Goal: Transaction & Acquisition: Subscribe to service/newsletter

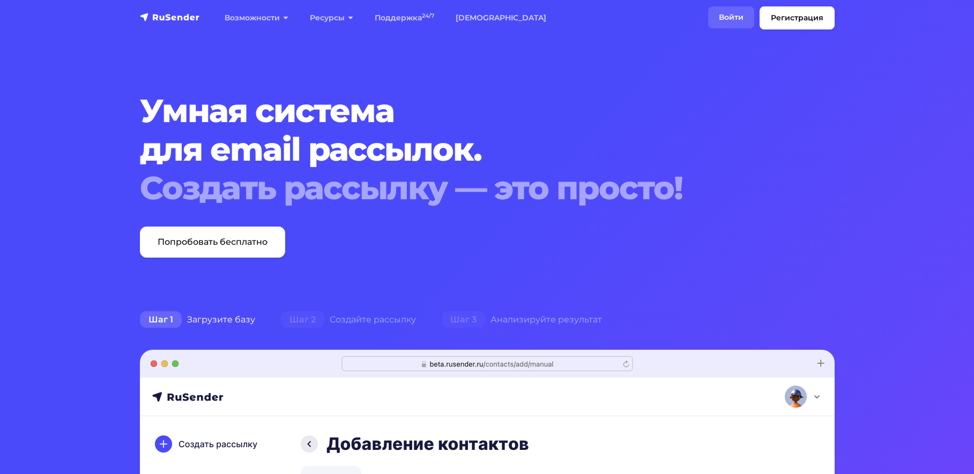
click at [734, 14] on link "Войти" at bounding box center [731, 17] width 46 height 22
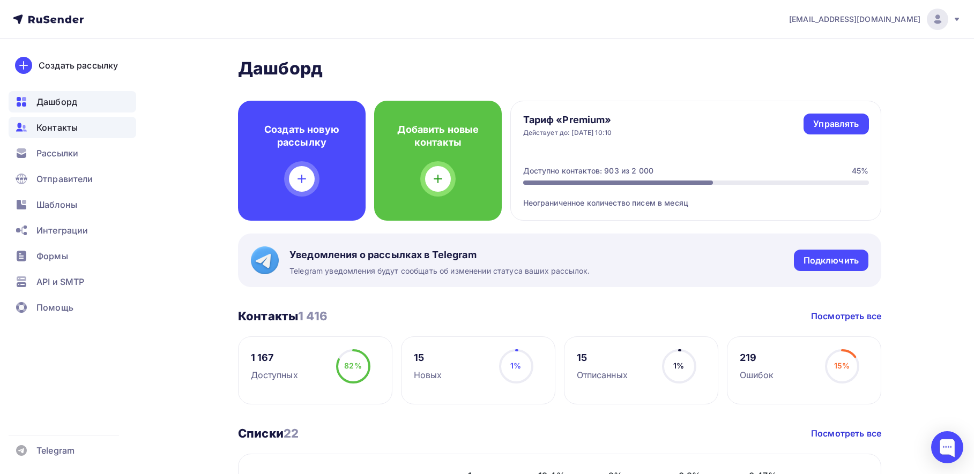
click at [52, 131] on span "Контакты" at bounding box center [56, 127] width 41 height 13
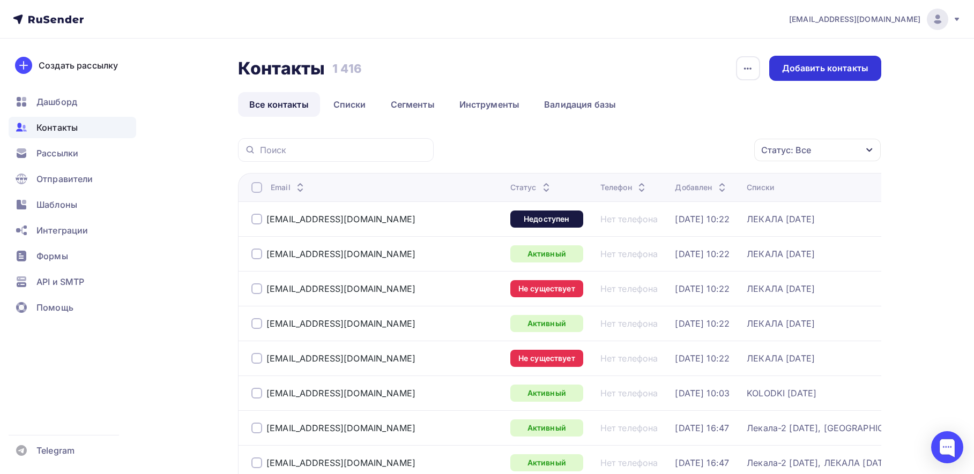
click at [813, 69] on div "Добавить контакты" at bounding box center [825, 68] width 86 height 12
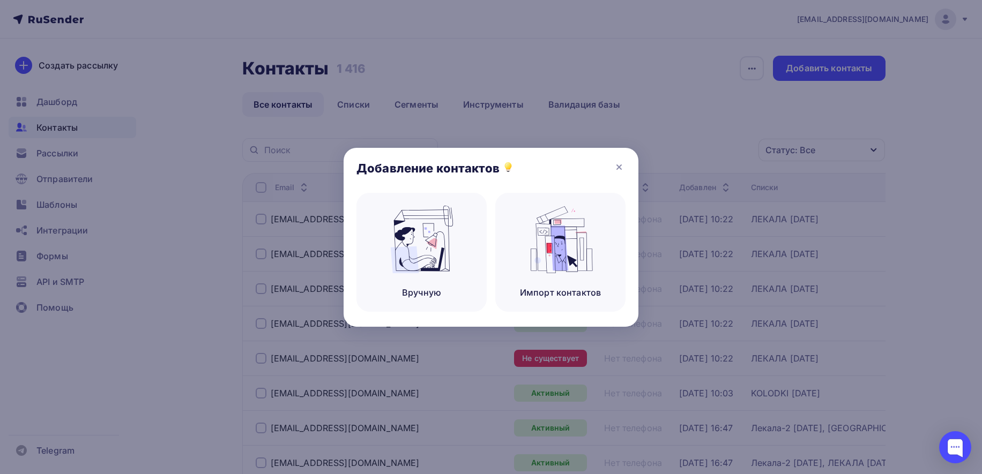
click at [622, 175] on div "Добавление контактов" at bounding box center [491, 170] width 295 height 45
click at [620, 172] on icon at bounding box center [619, 167] width 13 height 13
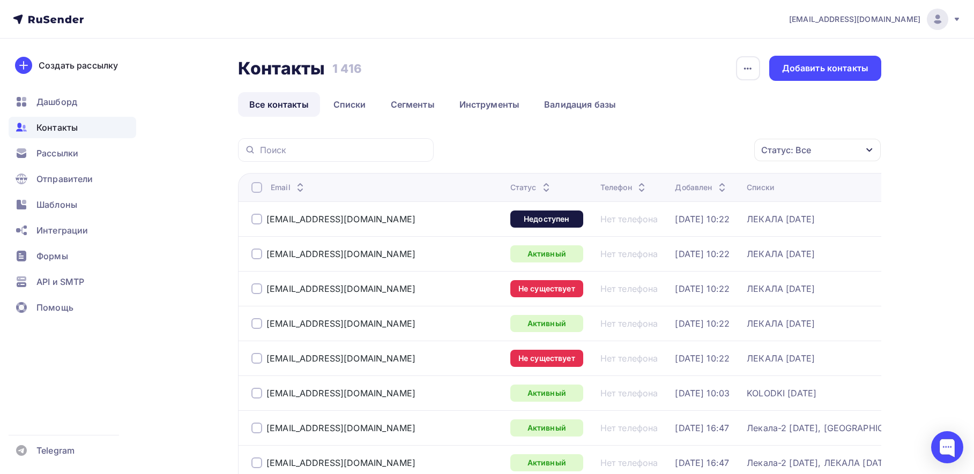
click at [271, 78] on h2 "Контакты" at bounding box center [281, 68] width 87 height 21
click at [343, 101] on link "Списки" at bounding box center [349, 104] width 55 height 25
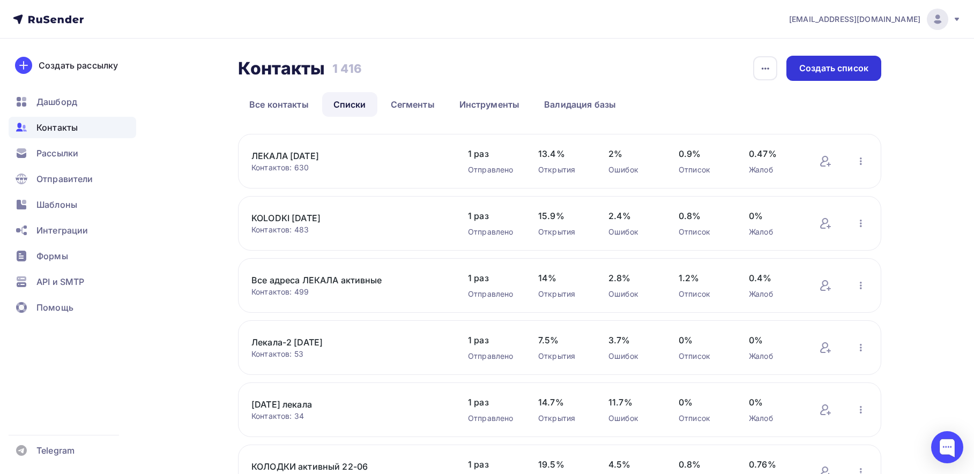
click at [843, 70] on div "Создать список" at bounding box center [833, 68] width 69 height 12
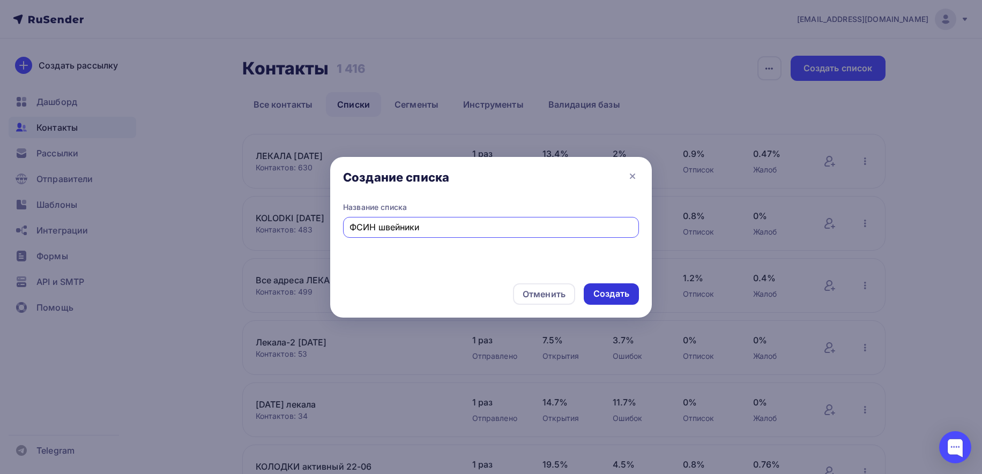
type input "ФСИН швейники"
click at [607, 287] on div "Создать" at bounding box center [611, 294] width 55 height 21
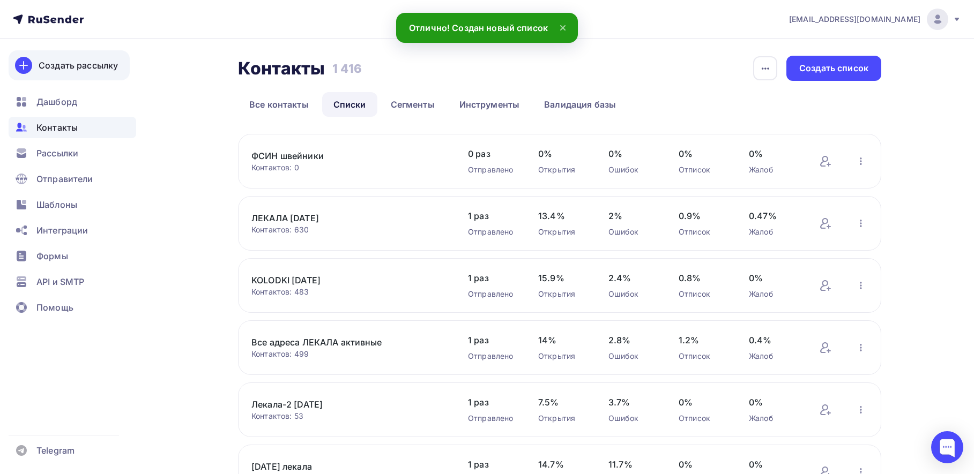
click at [60, 67] on div "Создать рассылку" at bounding box center [78, 65] width 79 height 13
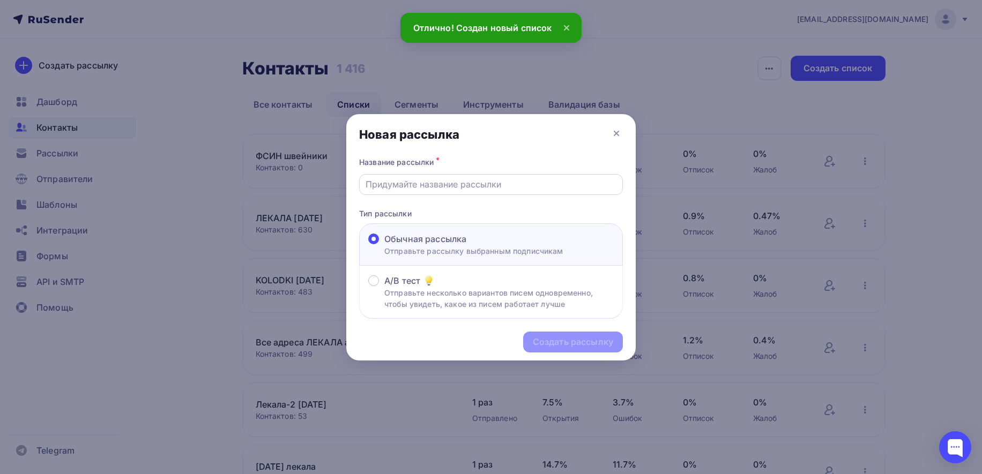
click at [418, 186] on input "text" at bounding box center [491, 184] width 251 height 13
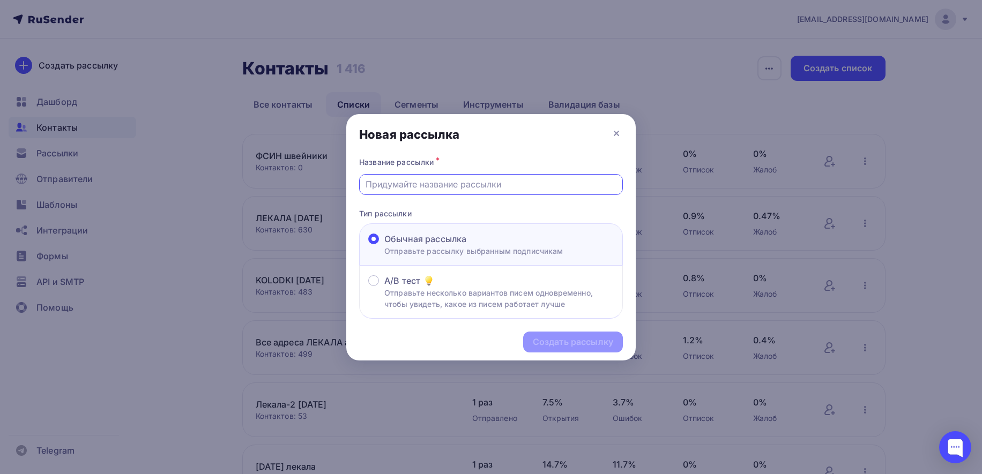
click at [175, 134] on div at bounding box center [491, 237] width 982 height 474
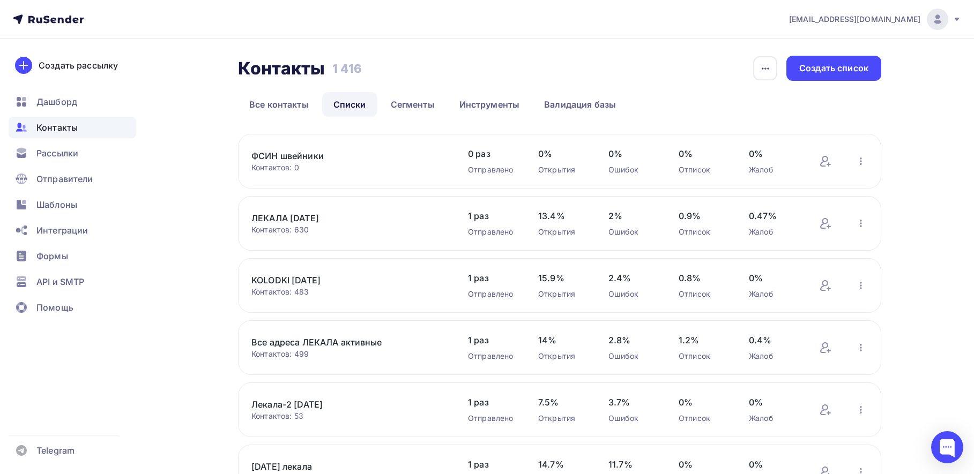
click at [298, 157] on link "ФСИН швейники" at bounding box center [342, 156] width 182 height 13
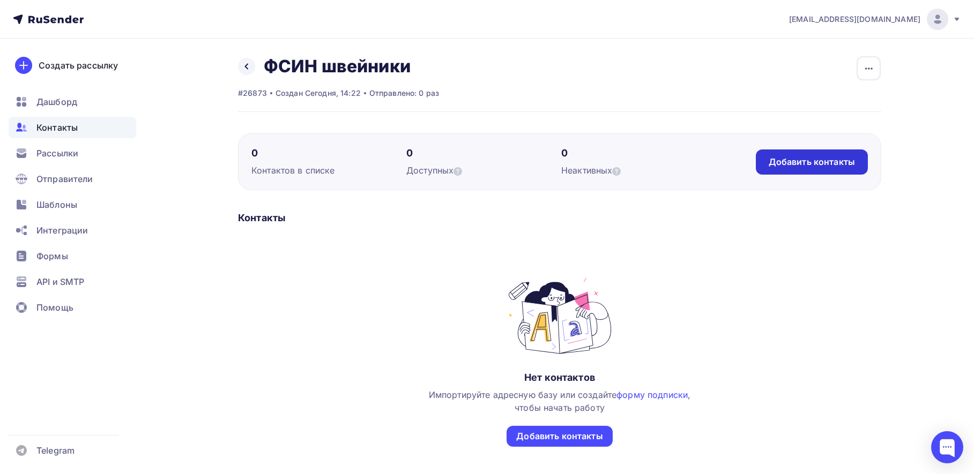
click at [833, 166] on div "Добавить контакты" at bounding box center [812, 162] width 86 height 12
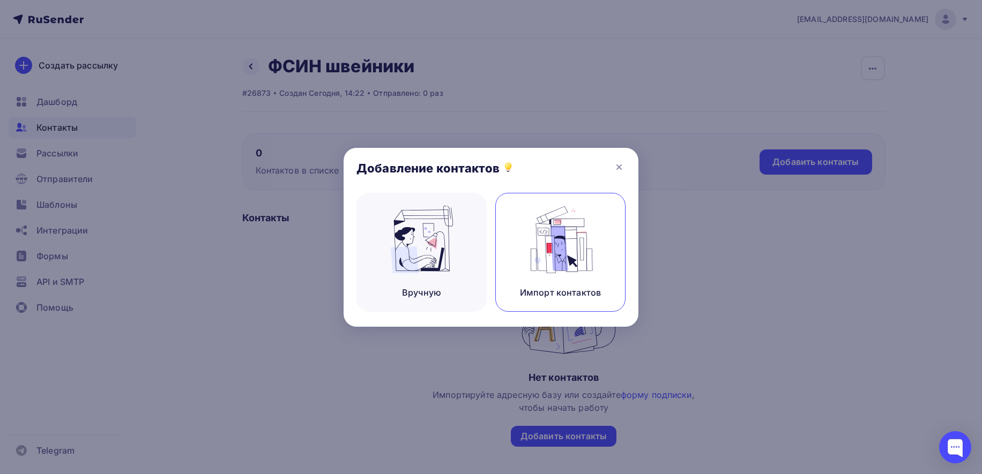
click at [557, 247] on img at bounding box center [561, 240] width 72 height 68
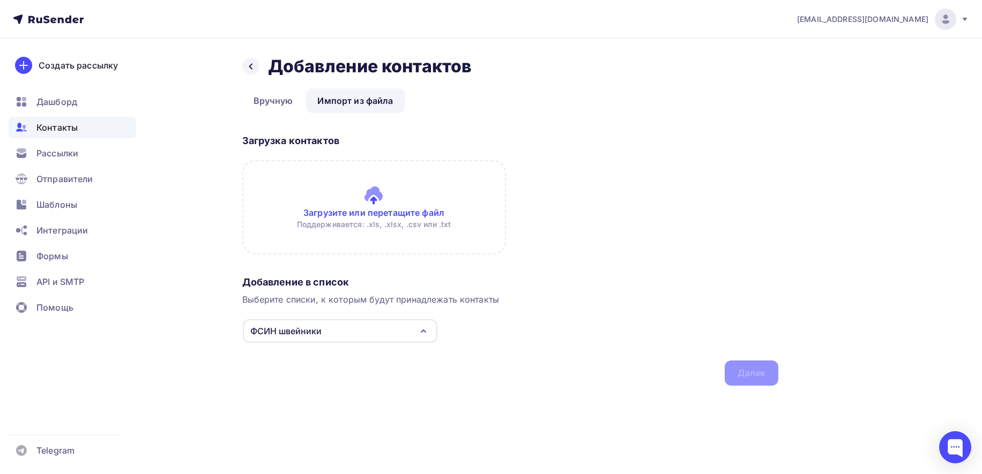
click at [365, 191] on input "file" at bounding box center [374, 207] width 264 height 94
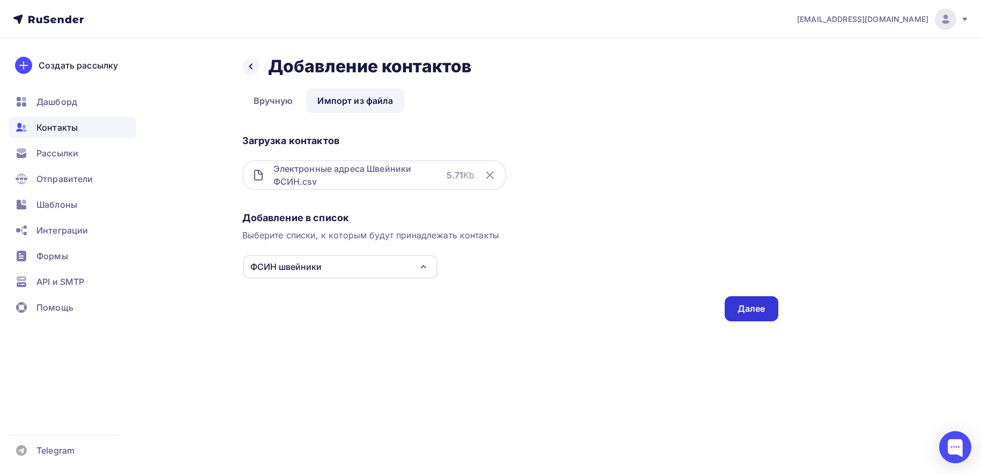
click at [756, 304] on div "Далее" at bounding box center [752, 309] width 28 height 12
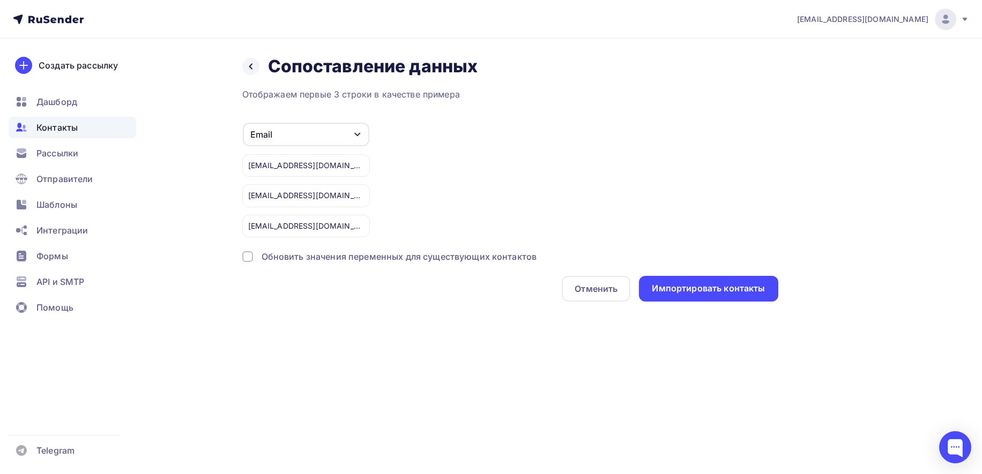
click at [622, 167] on div "Email Игнорировать Имя Телефон Создать поле [EMAIL_ADDRESS][DOMAIN_NAME] [EMAIL…" at bounding box center [510, 179] width 536 height 115
click at [394, 95] on div "Отображаем первые 3 строки в качестве примера" at bounding box center [510, 94] width 536 height 13
click at [709, 292] on div "Импортировать контакты" at bounding box center [708, 288] width 113 height 12
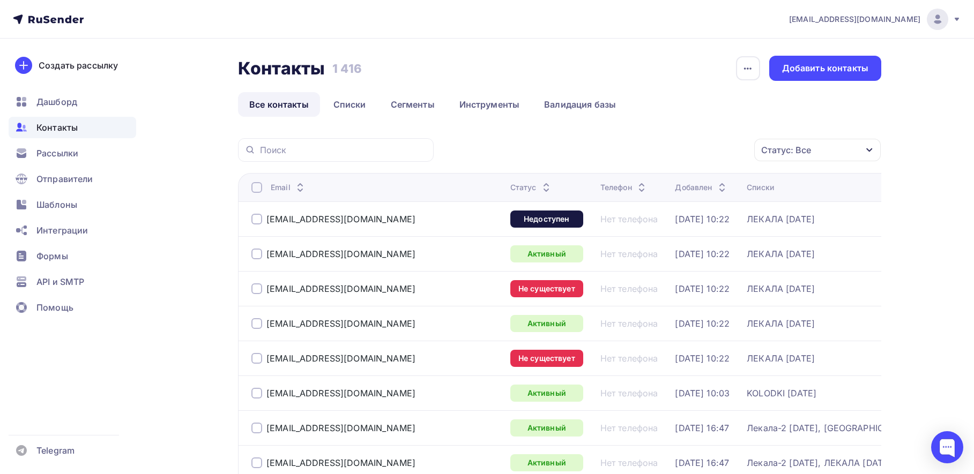
click at [254, 220] on div at bounding box center [256, 219] width 11 height 11
click at [257, 289] on div at bounding box center [256, 289] width 11 height 11
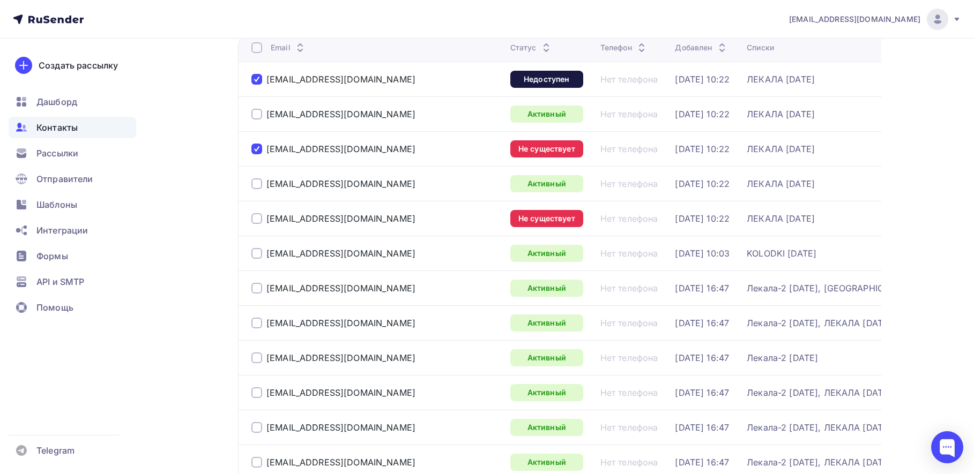
scroll to position [161, 0]
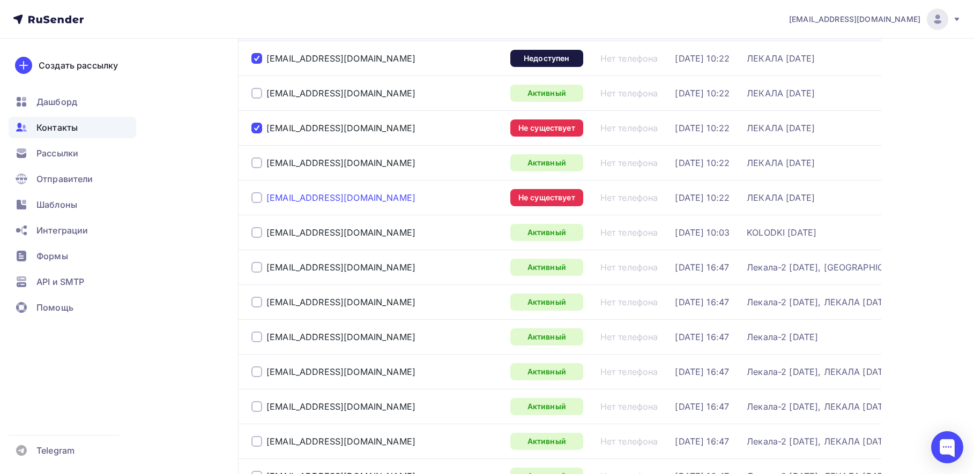
click at [289, 195] on div "[EMAIL_ADDRESS][DOMAIN_NAME]" at bounding box center [340, 197] width 149 height 11
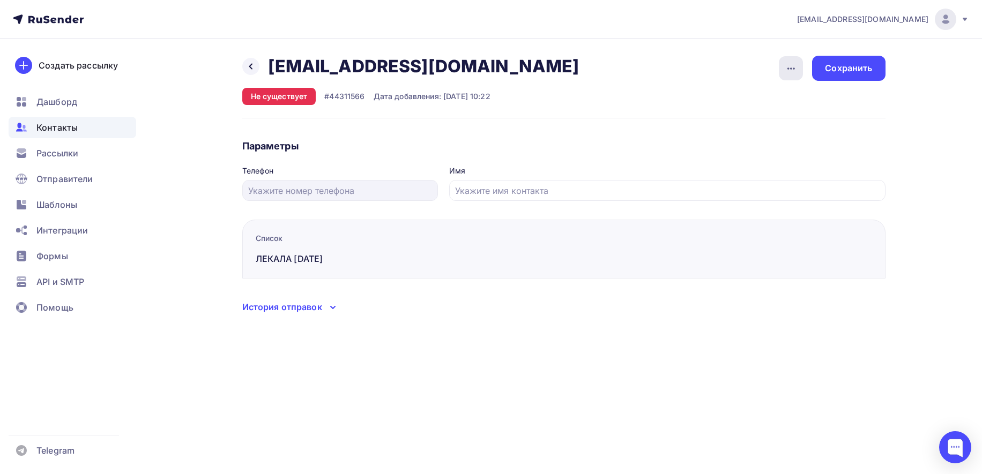
click at [789, 65] on icon "button" at bounding box center [791, 68] width 13 height 13
click at [416, 81] on div "Назад [EMAIL_ADDRESS][DOMAIN_NAME] [EMAIL_ADDRESS][DOMAIN_NAME] Удалить Не суще…" at bounding box center [414, 80] width 345 height 49
click at [280, 66] on h2 "[EMAIL_ADDRESS][DOMAIN_NAME]" at bounding box center [423, 66] width 311 height 21
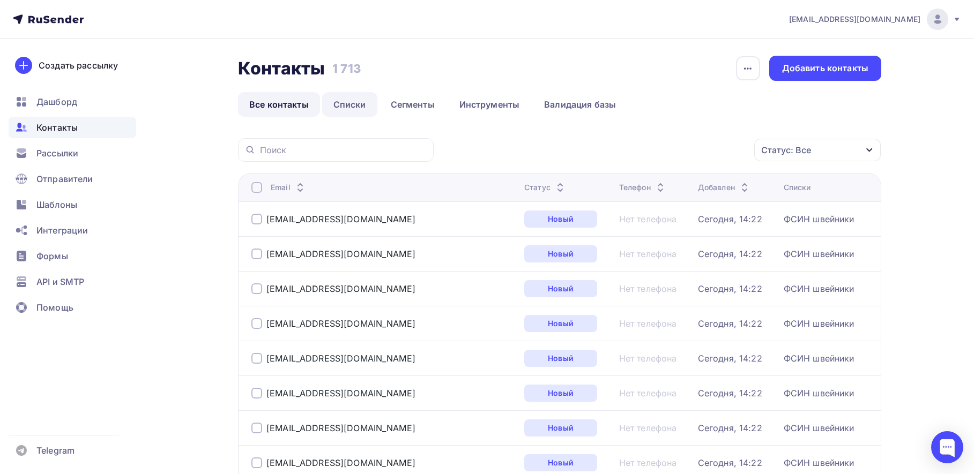
click at [359, 106] on link "Списки" at bounding box center [349, 104] width 55 height 25
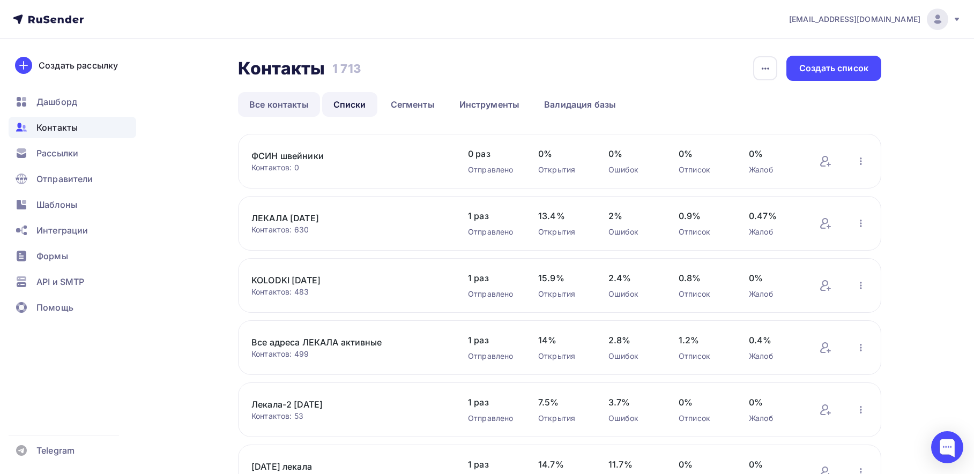
click at [287, 108] on link "Все контакты" at bounding box center [279, 104] width 82 height 25
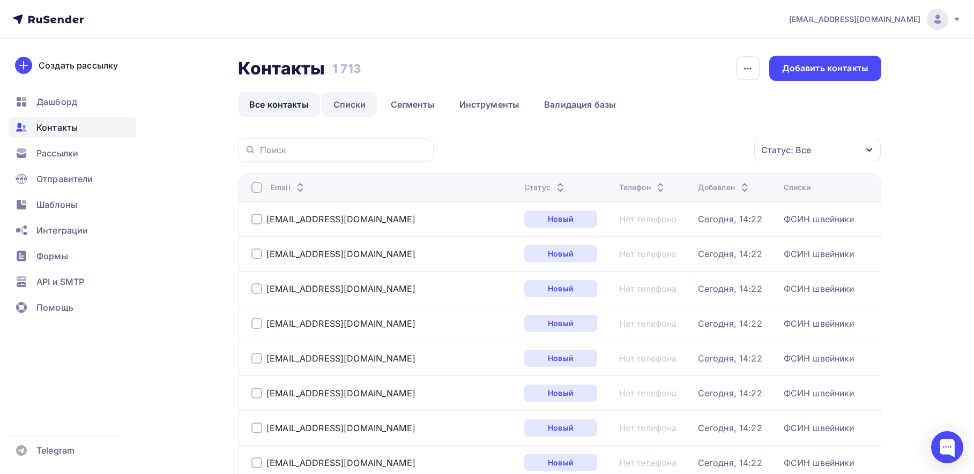
click at [353, 98] on link "Списки" at bounding box center [349, 104] width 55 height 25
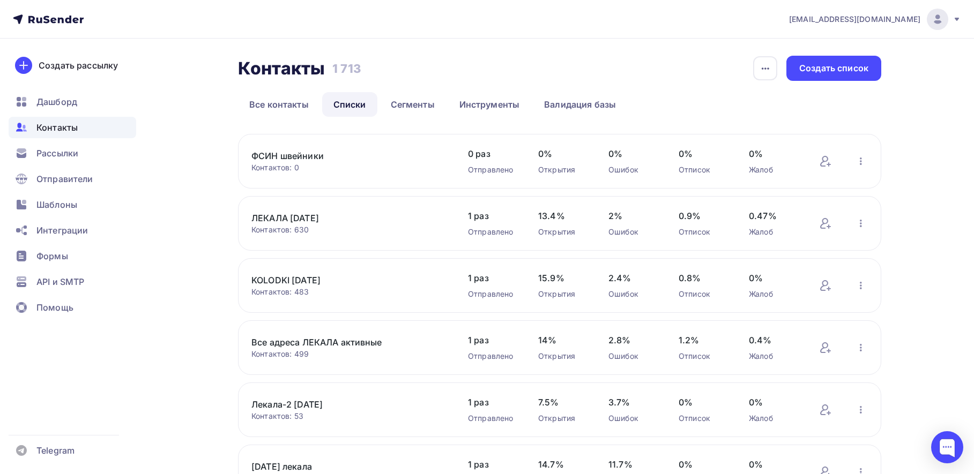
click at [281, 160] on link "ФСИН швейники" at bounding box center [342, 156] width 182 height 13
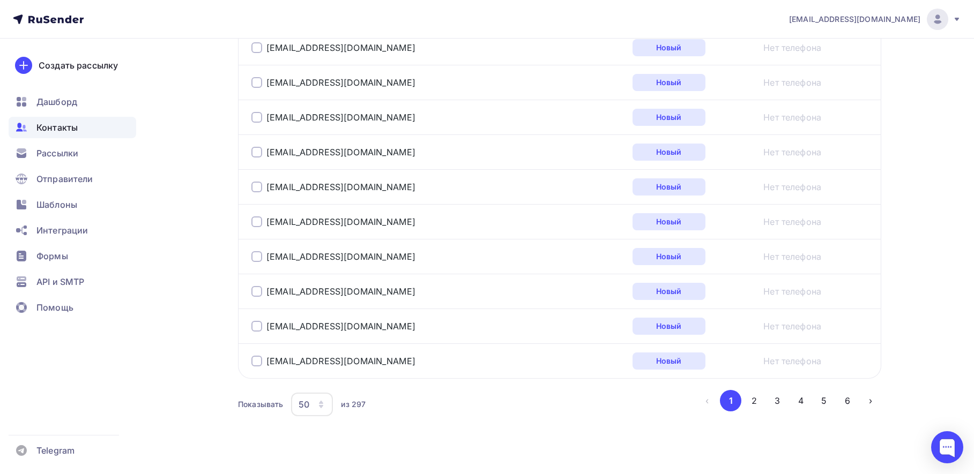
scroll to position [1755, 0]
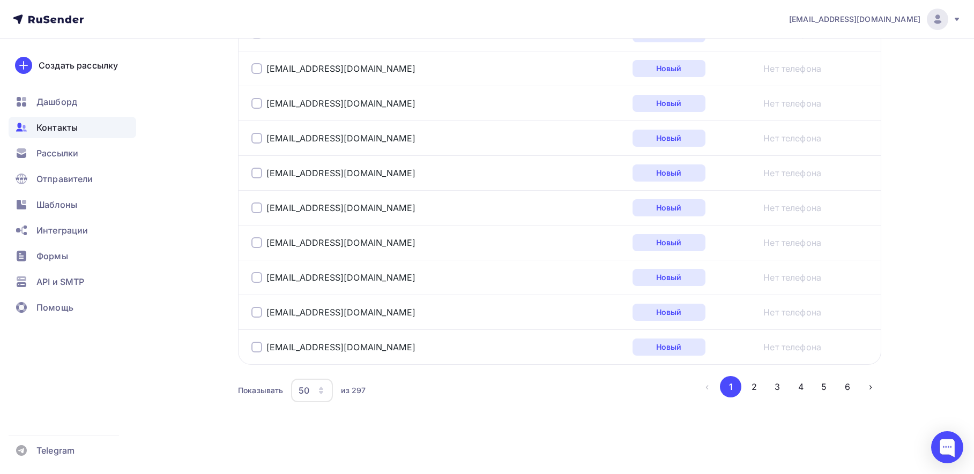
click at [323, 391] on icon "button" at bounding box center [321, 390] width 9 height 9
click at [311, 358] on div "100" at bounding box center [354, 357] width 103 height 13
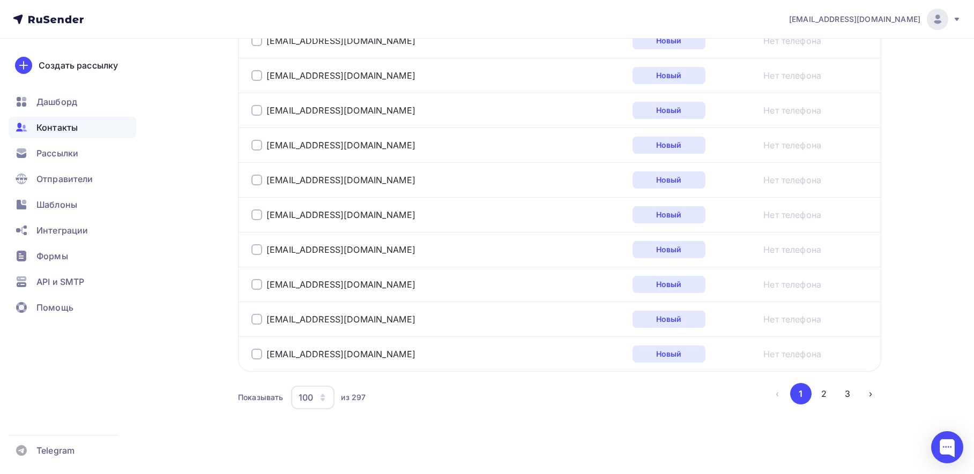
scroll to position [3497, 0]
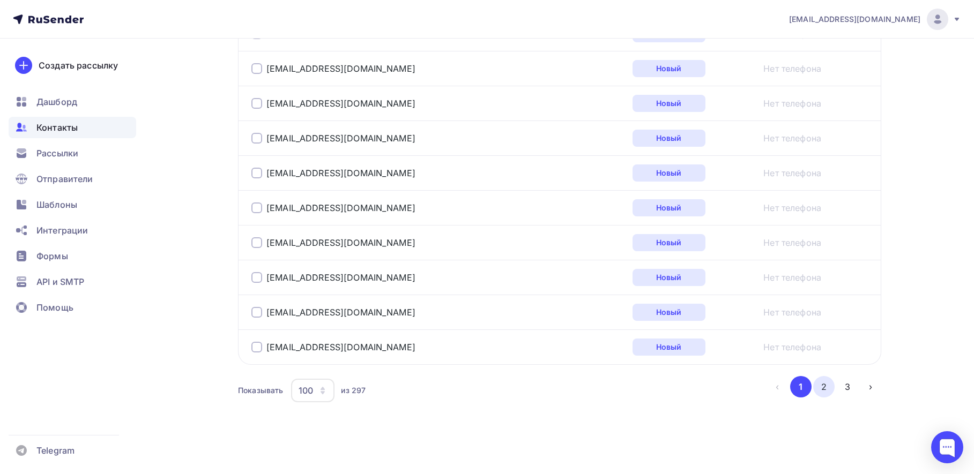
click at [826, 388] on button "2" at bounding box center [823, 386] width 21 height 21
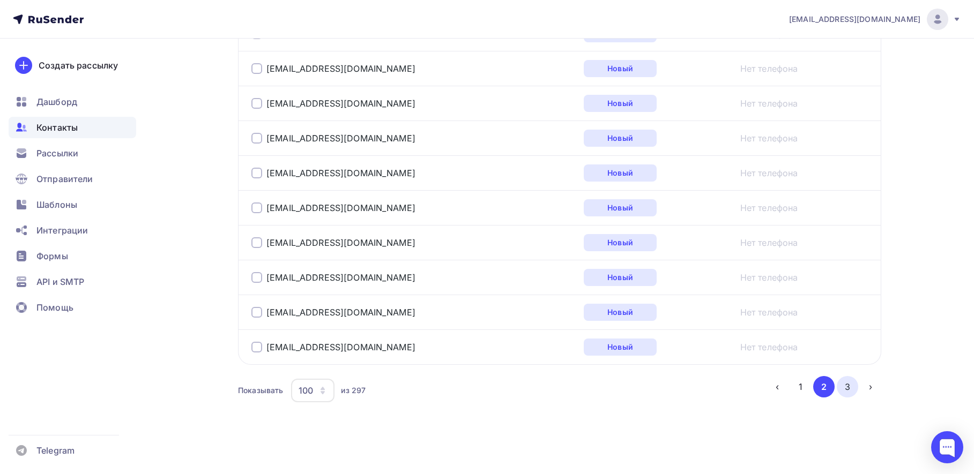
click at [851, 386] on button "3" at bounding box center [847, 386] width 21 height 21
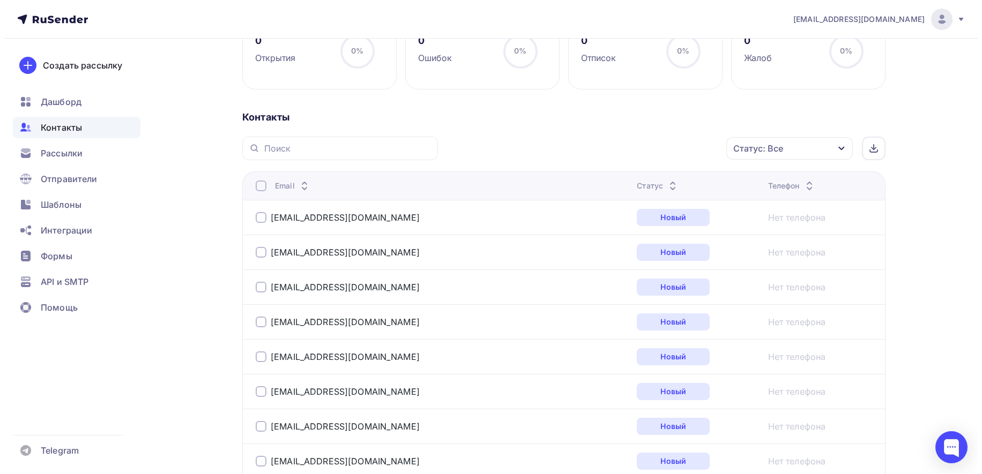
scroll to position [0, 0]
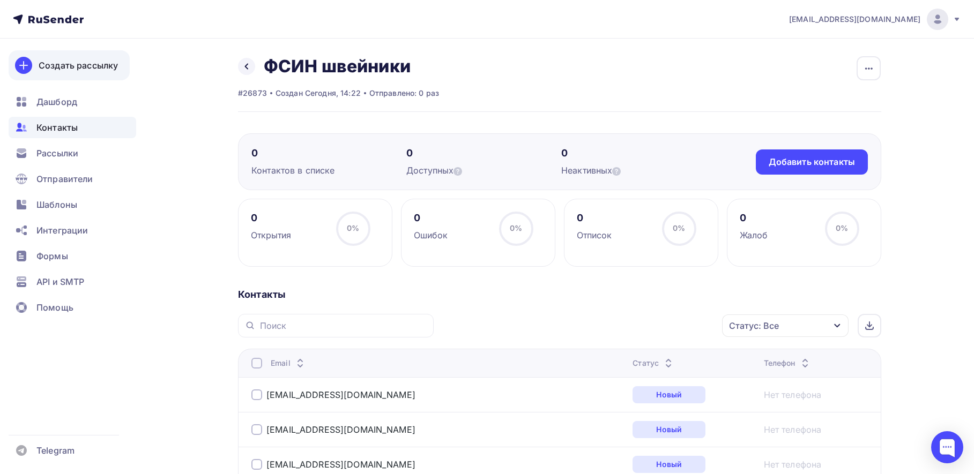
click at [69, 66] on div "Создать рассылку" at bounding box center [78, 65] width 79 height 13
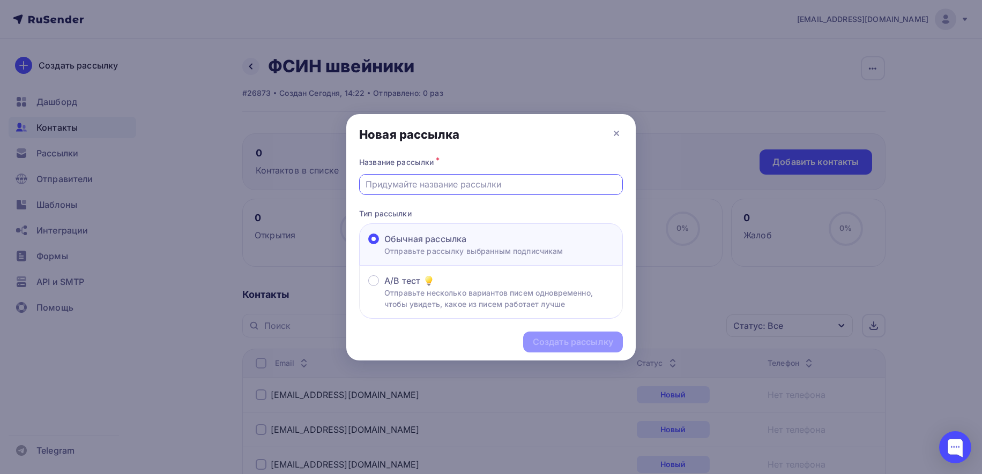
click at [440, 185] on input "text" at bounding box center [491, 184] width 251 height 13
type input "Швейники ФСИН"
click at [568, 340] on div "Создать рассылку" at bounding box center [573, 342] width 80 height 12
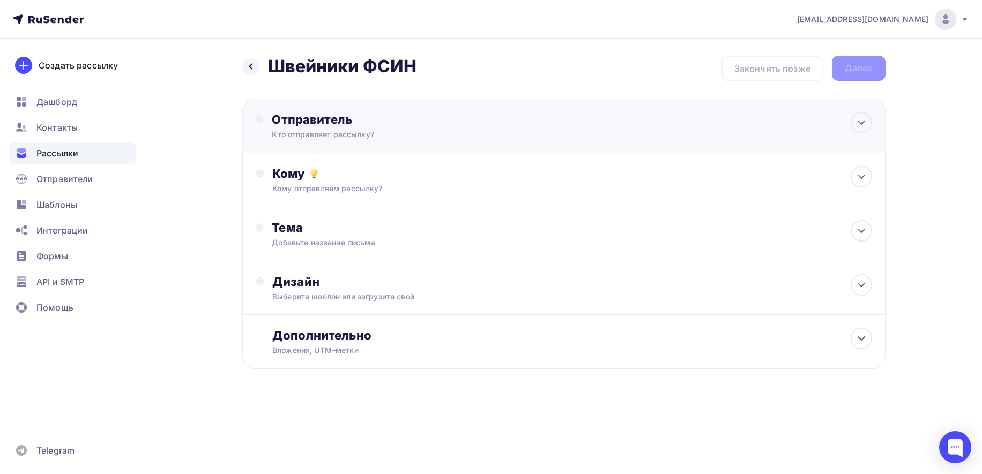
click at [284, 119] on div "Отправитель" at bounding box center [388, 119] width 232 height 15
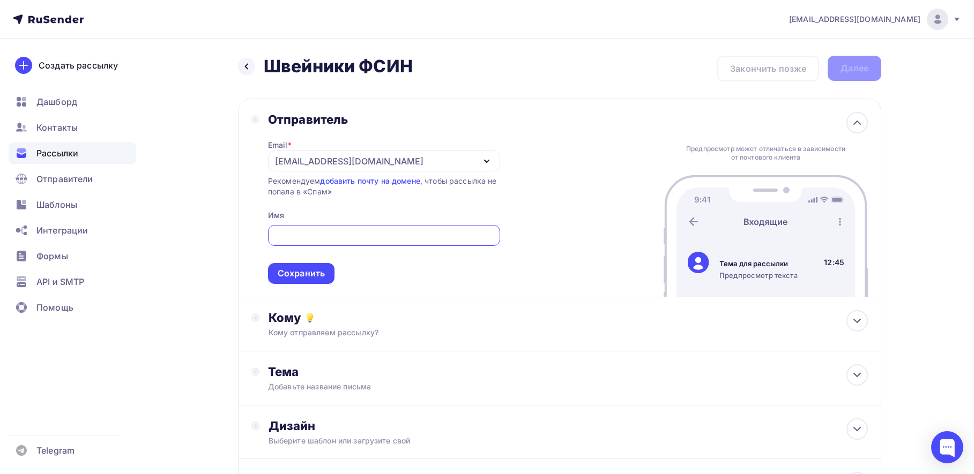
click at [397, 165] on div "[EMAIL_ADDRESS][DOMAIN_NAME]" at bounding box center [384, 161] width 232 height 21
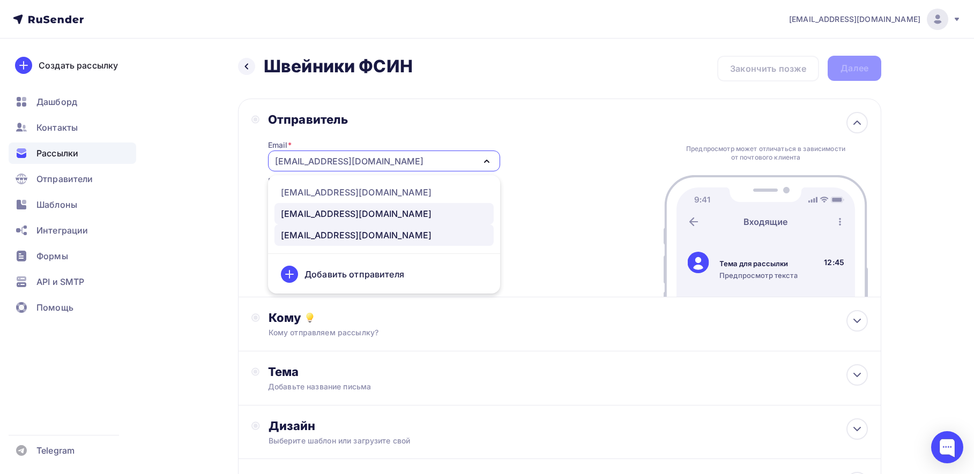
click at [331, 213] on div "[EMAIL_ADDRESS][DOMAIN_NAME]" at bounding box center [356, 213] width 151 height 13
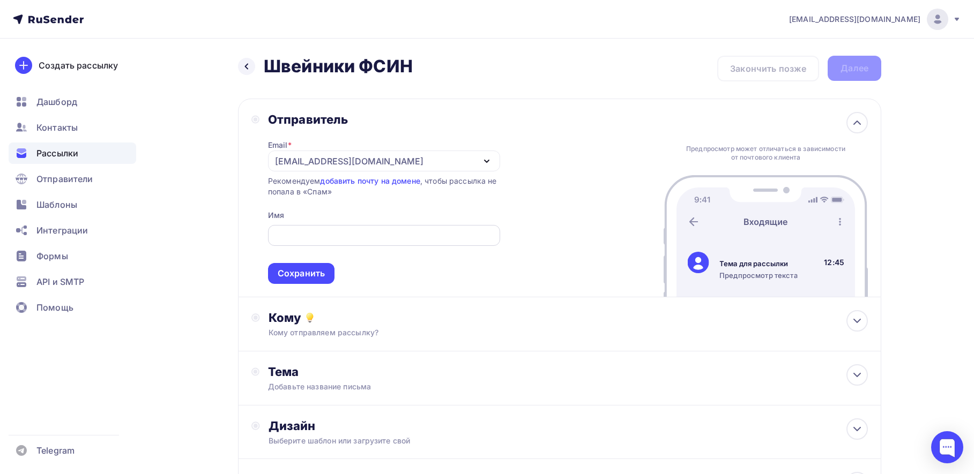
click at [344, 239] on input "text" at bounding box center [384, 235] width 220 height 13
click at [335, 240] on input "text" at bounding box center [384, 235] width 220 height 13
type input "ЛЕКАЛА СЕРВИС"
click at [349, 323] on div "Кому" at bounding box center [568, 317] width 599 height 15
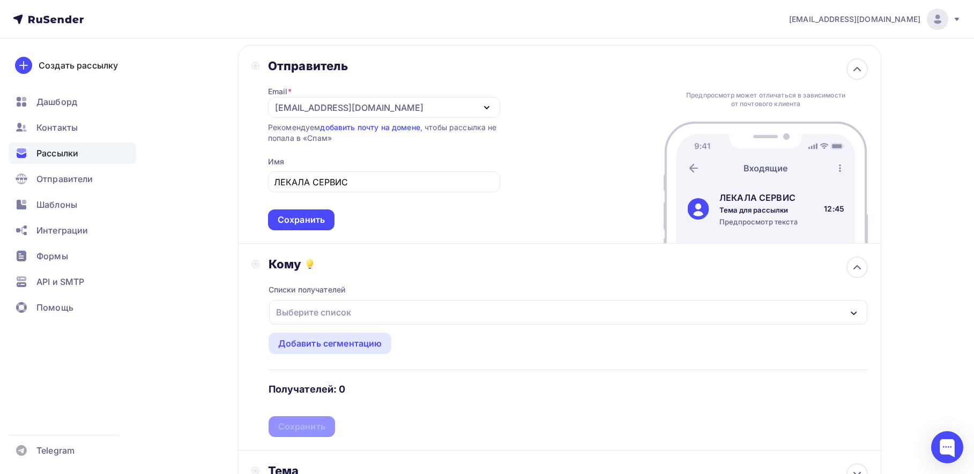
click at [354, 313] on div "Выберите список" at bounding box center [568, 312] width 598 height 25
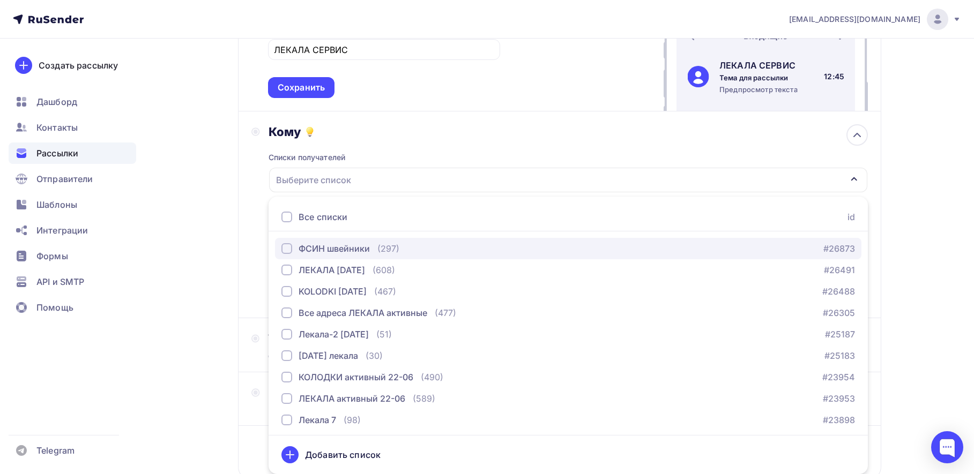
click at [285, 250] on div "button" at bounding box center [286, 248] width 11 height 11
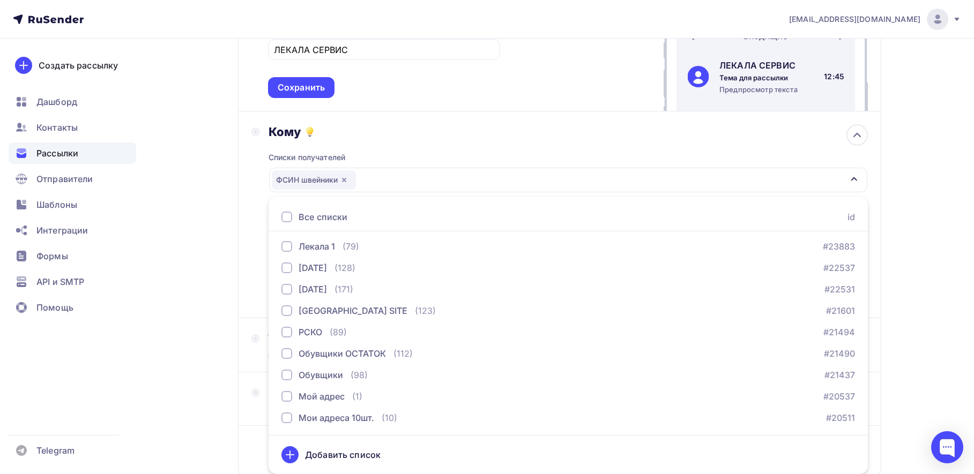
scroll to position [261, 0]
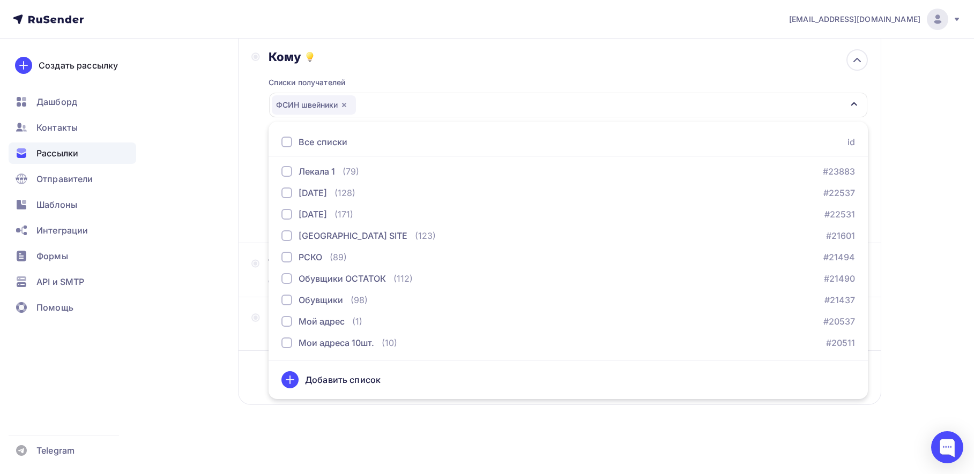
click at [291, 381] on icon at bounding box center [290, 380] width 13 height 13
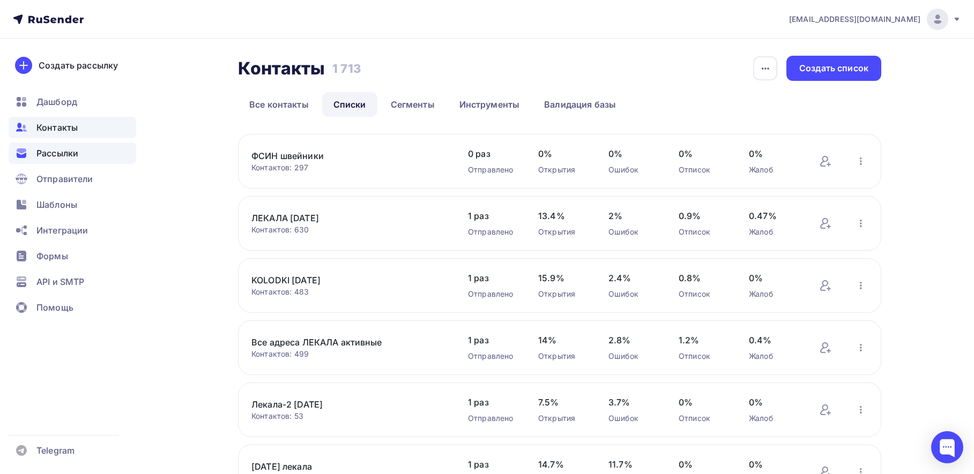
click at [60, 151] on span "Рассылки" at bounding box center [57, 153] width 42 height 13
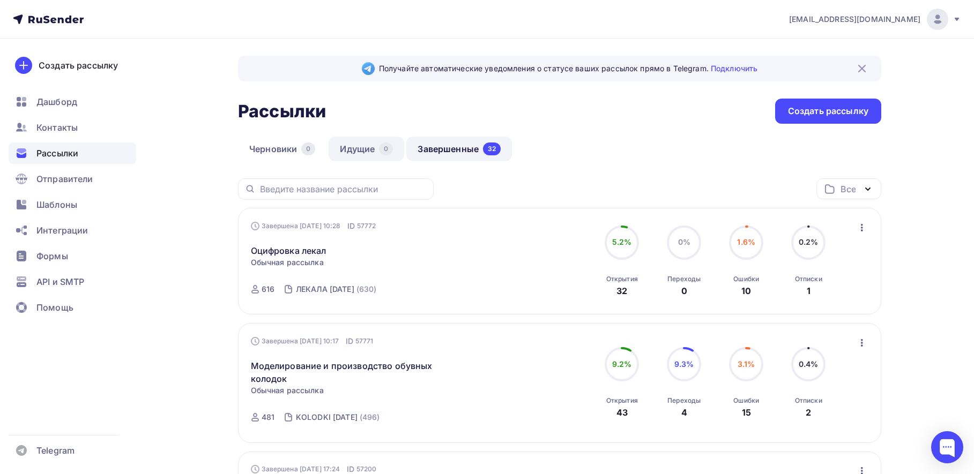
click at [360, 152] on link "Идущие 0" at bounding box center [367, 149] width 76 height 25
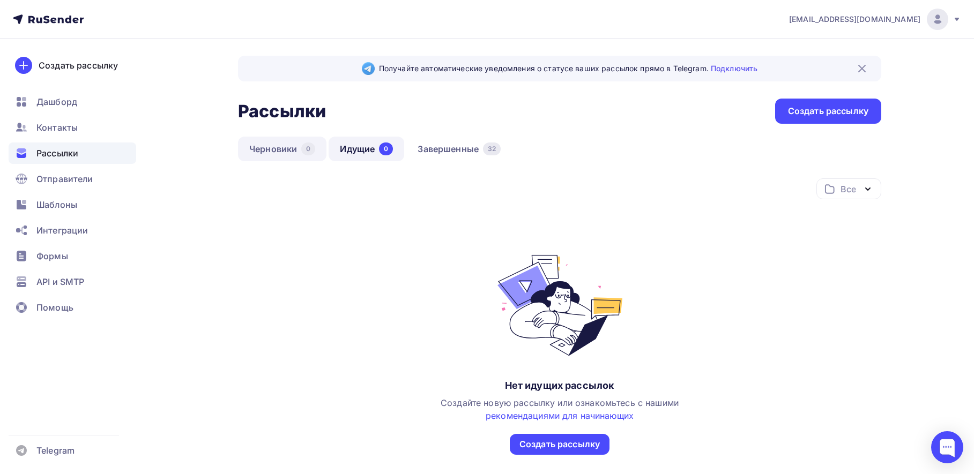
click at [264, 153] on link "Черновики 0" at bounding box center [282, 149] width 88 height 25
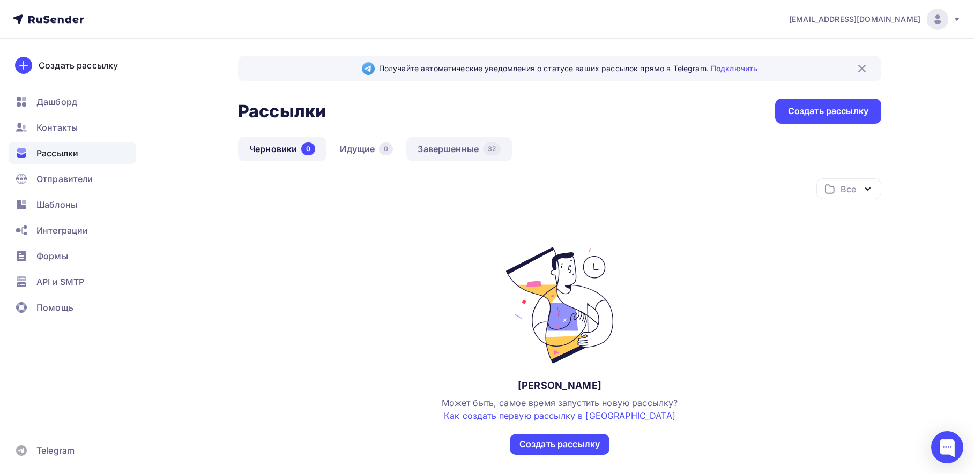
click at [457, 147] on link "Завершенные 32" at bounding box center [459, 149] width 106 height 25
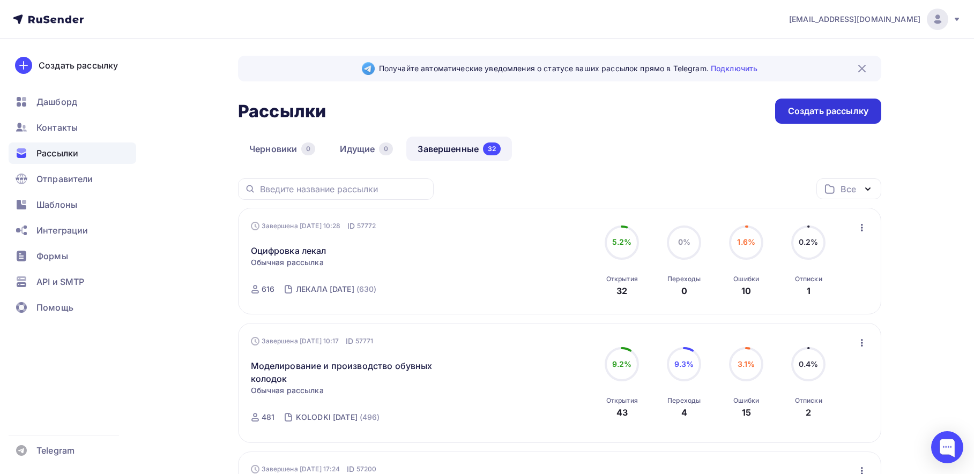
click at [832, 112] on div "Создать рассылку" at bounding box center [828, 111] width 80 height 12
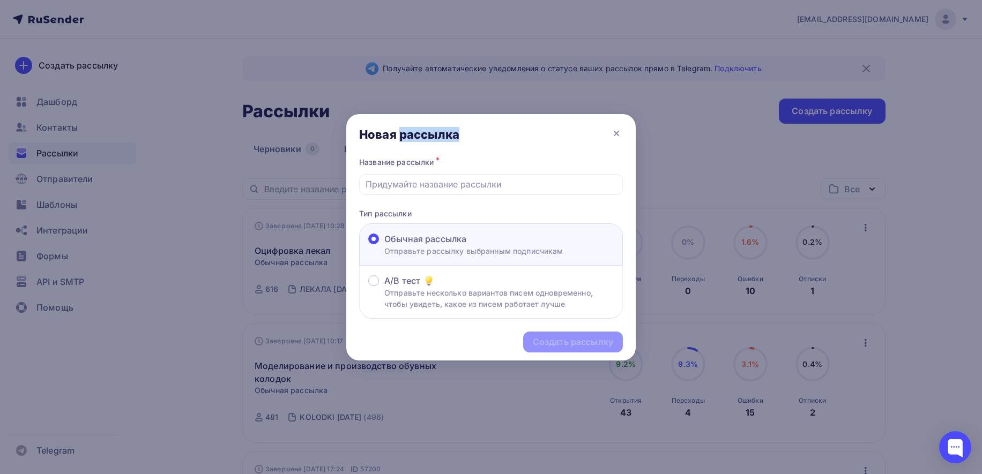
drag, startPoint x: 462, startPoint y: 127, endPoint x: 438, endPoint y: 123, distance: 23.9
click at [398, 117] on div "Новая рассылка" at bounding box center [490, 134] width 289 height 41
click at [422, 182] on input "text" at bounding box center [491, 184] width 251 height 13
click at [431, 189] on input "text" at bounding box center [491, 184] width 251 height 13
type input "Швейники ФСИН"
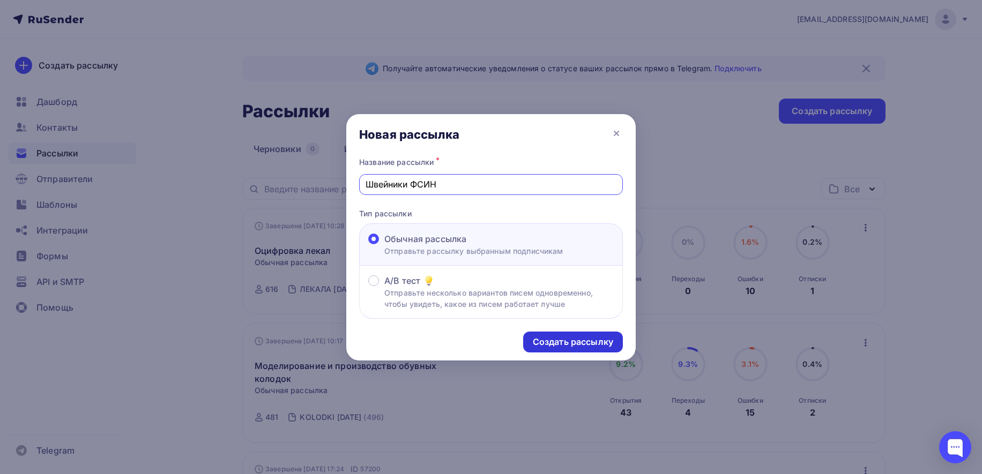
click at [595, 335] on div "Создать рассылку" at bounding box center [573, 342] width 100 height 21
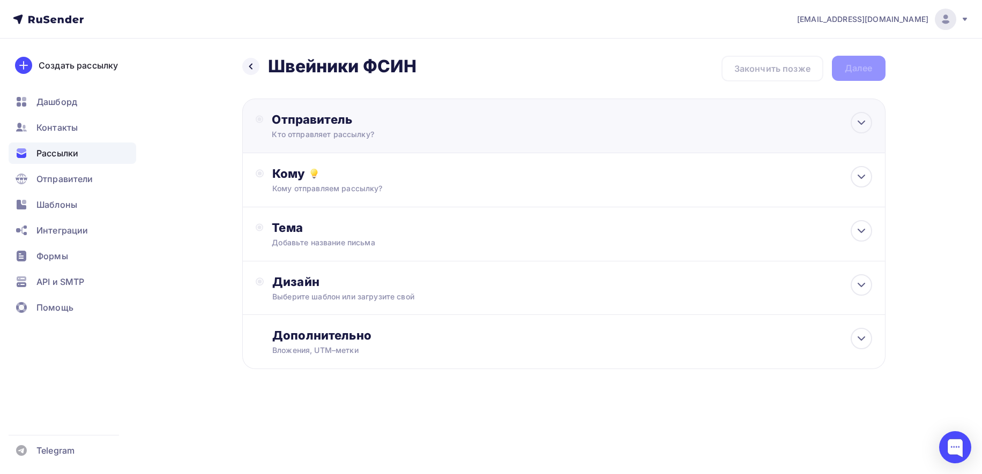
click at [325, 126] on div "Отправитель" at bounding box center [388, 119] width 232 height 15
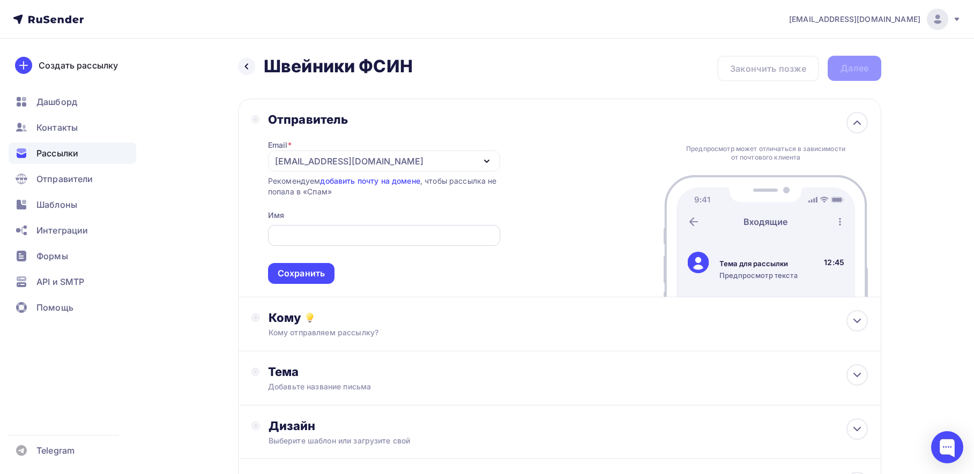
click at [330, 243] on div at bounding box center [384, 235] width 232 height 21
click at [351, 155] on div "[EMAIL_ADDRESS][DOMAIN_NAME]" at bounding box center [349, 161] width 148 height 13
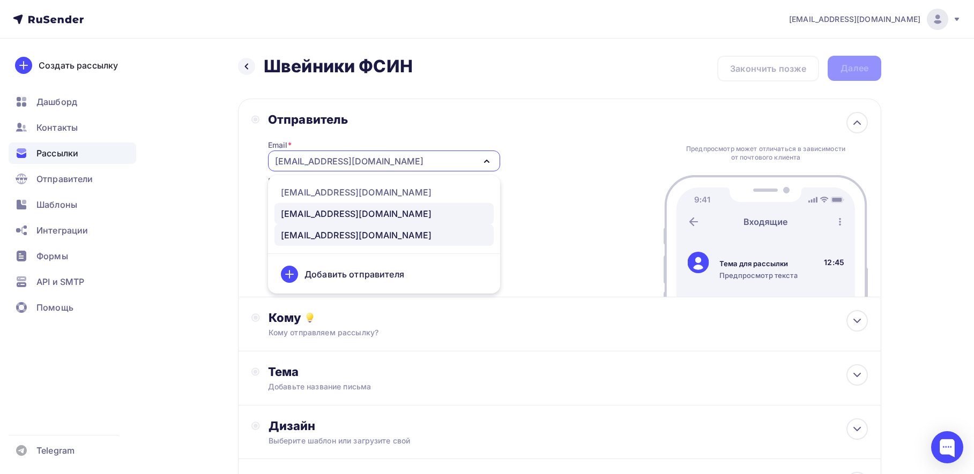
click at [319, 214] on div "[EMAIL_ADDRESS][DOMAIN_NAME]" at bounding box center [356, 213] width 151 height 13
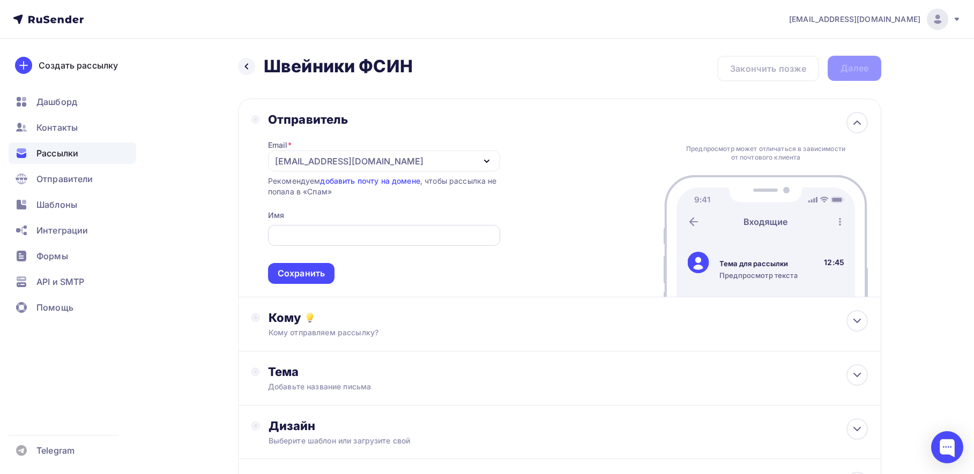
click at [315, 233] on input "text" at bounding box center [384, 235] width 220 height 13
type input "ЛЕКАЛА СЕРВИС"
click at [307, 272] on div "Сохранить" at bounding box center [301, 273] width 47 height 12
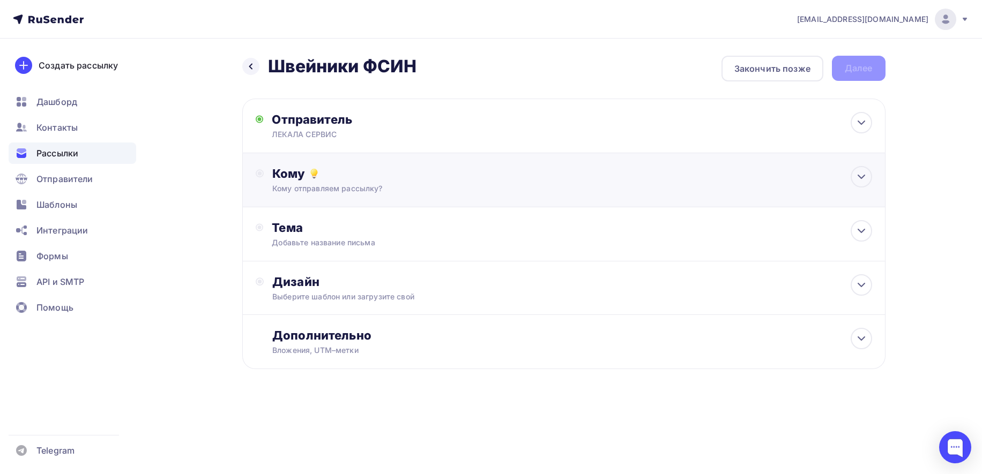
click at [314, 194] on div "Кому отправляем рассылку?" at bounding box center [542, 188] width 540 height 11
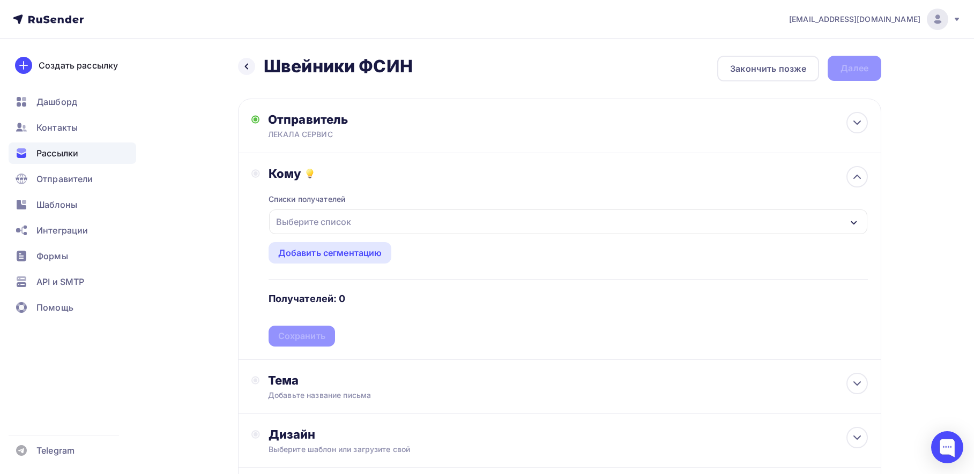
click at [324, 214] on div "Выберите список" at bounding box center [314, 221] width 84 height 19
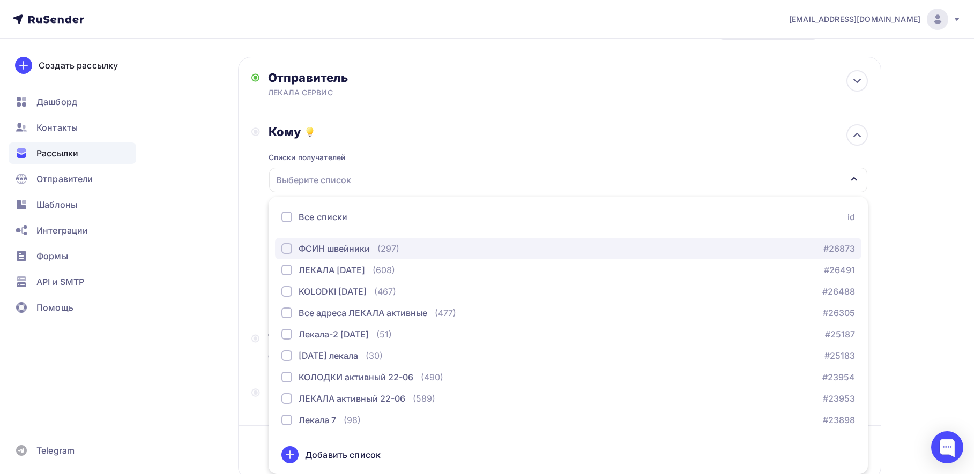
click at [288, 249] on div "button" at bounding box center [286, 248] width 11 height 11
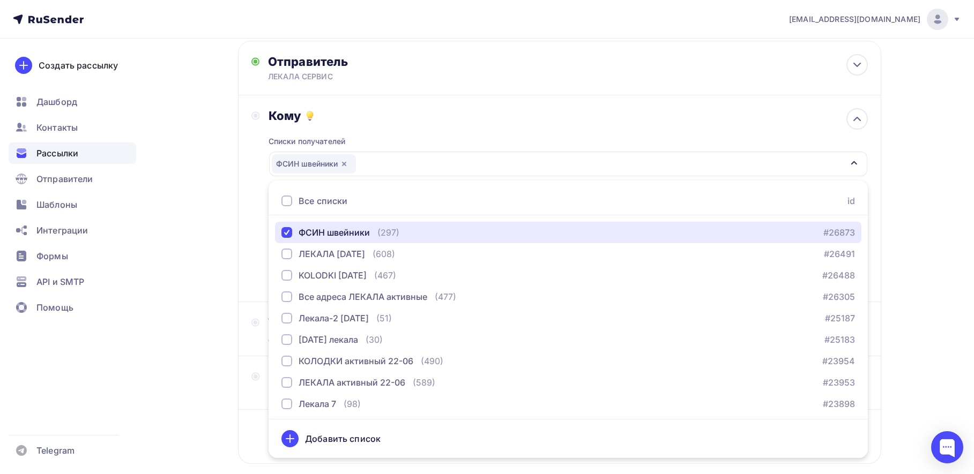
scroll to position [0, 0]
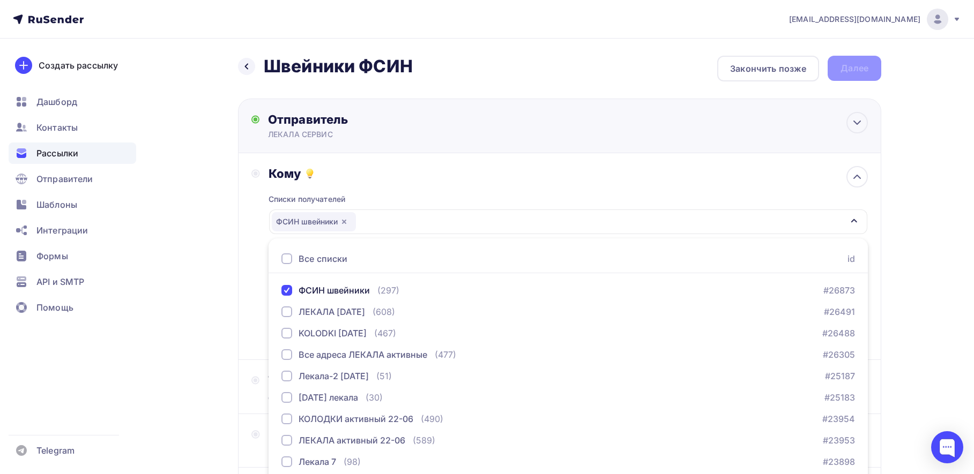
click at [313, 128] on div "Отправитель ЛЕКАЛА СЕРВИС Email * [EMAIL_ADDRESS][DOMAIN_NAME] [EMAIL_ADDRESS][…" at bounding box center [384, 126] width 232 height 28
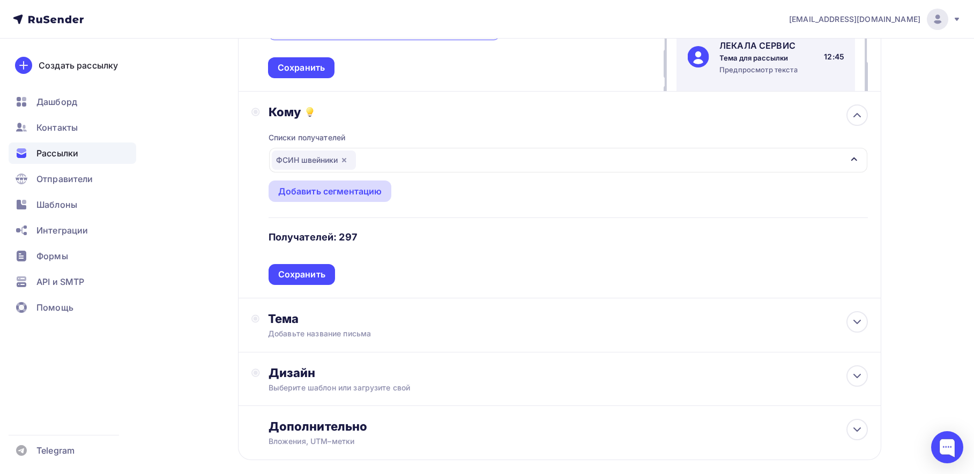
scroll to position [214, 0]
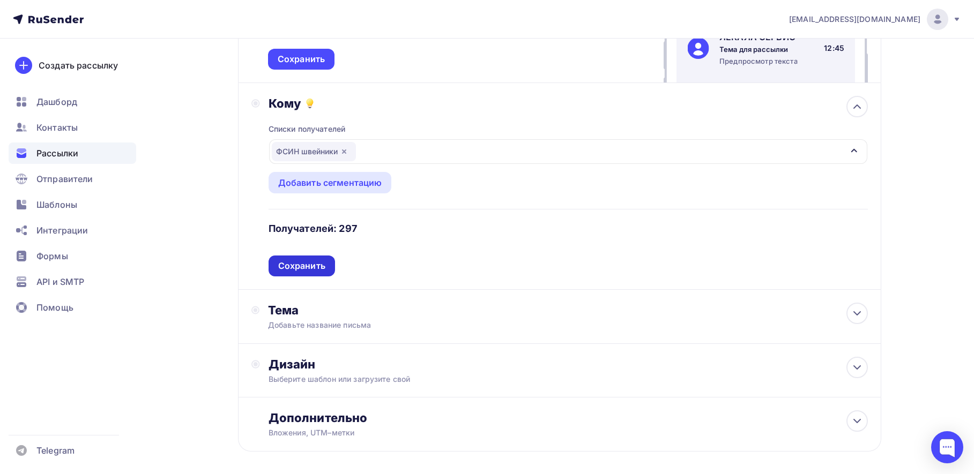
click at [309, 269] on div "Сохранить" at bounding box center [301, 266] width 47 height 12
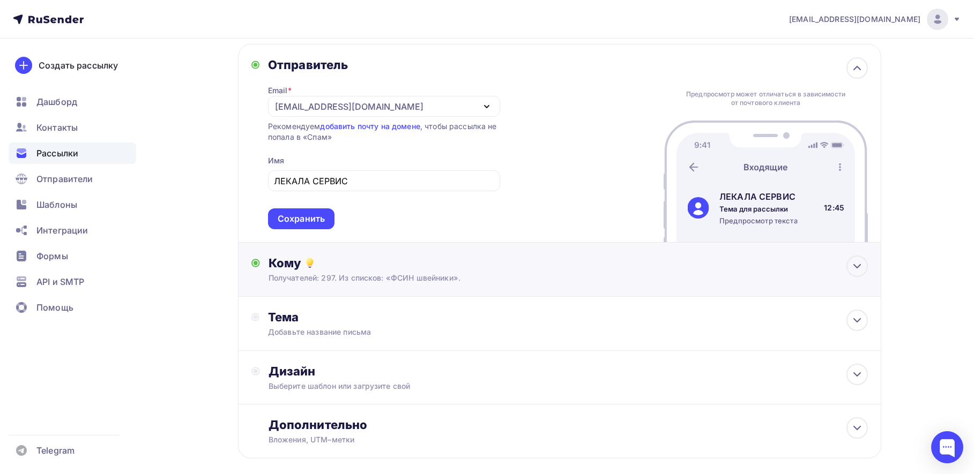
scroll to position [108, 0]
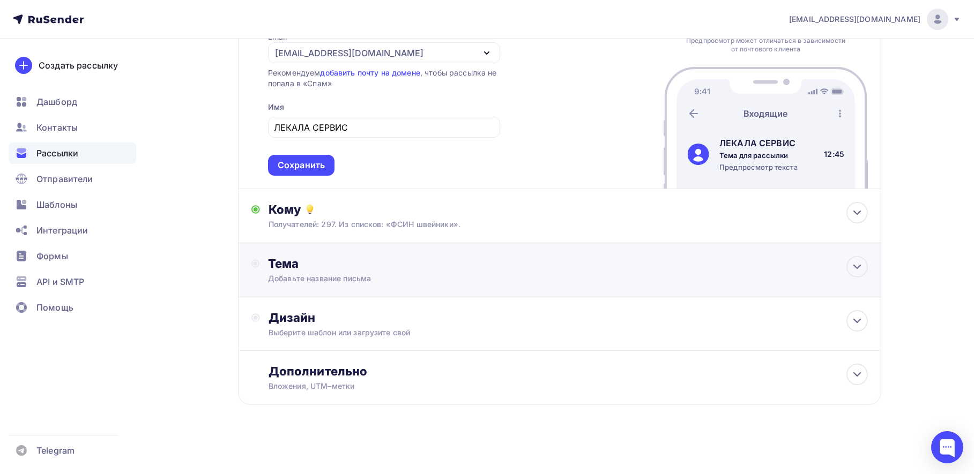
click at [280, 270] on div "Тема" at bounding box center [374, 263] width 212 height 15
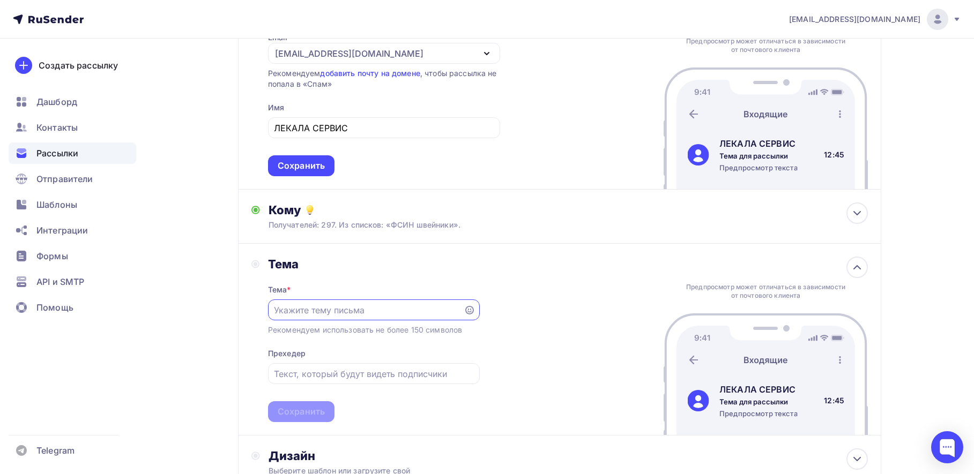
scroll to position [0, 0]
click at [340, 308] on input "text" at bounding box center [365, 310] width 183 height 13
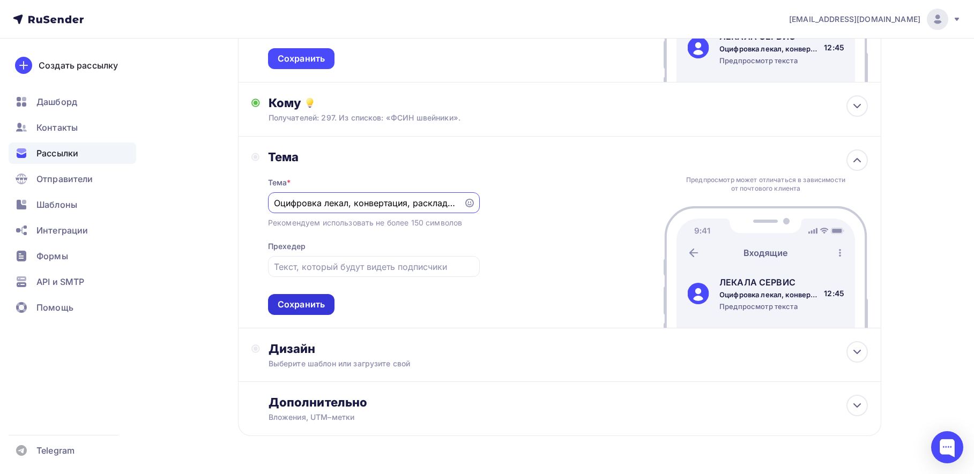
type input "Оцифровка лекал, конвертация, раскладка, печать и резка лекал"
click at [313, 302] on div "Сохранить" at bounding box center [301, 305] width 47 height 12
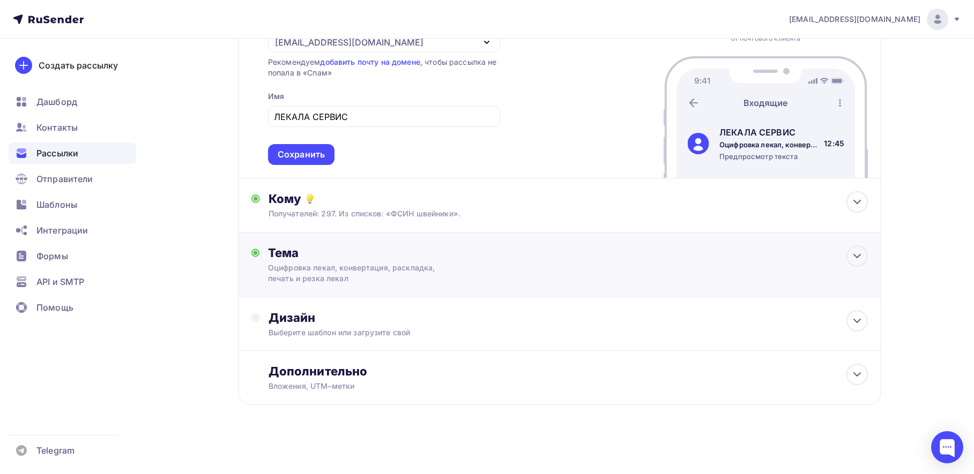
scroll to position [119, 0]
click at [361, 329] on div "Выберите шаблон или загрузите свой" at bounding box center [539, 333] width 540 height 11
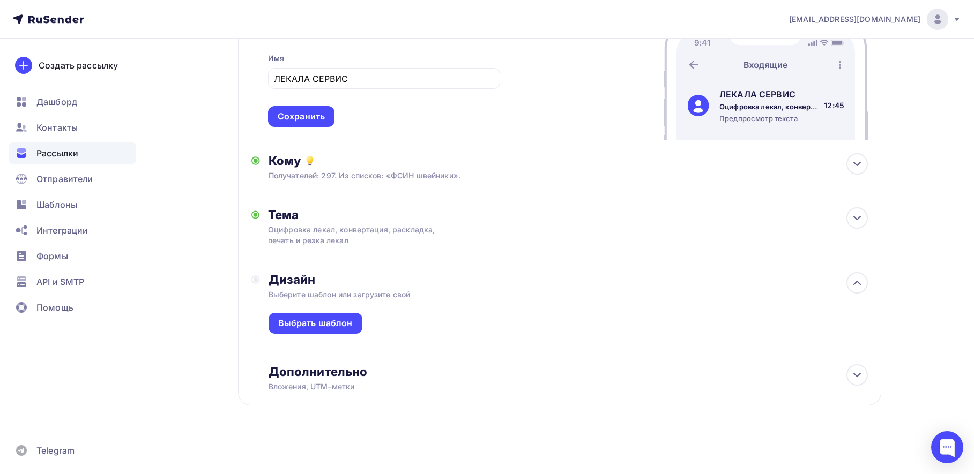
scroll to position [158, 0]
click at [322, 329] on div "Выбрать шаблон" at bounding box center [315, 323] width 75 height 12
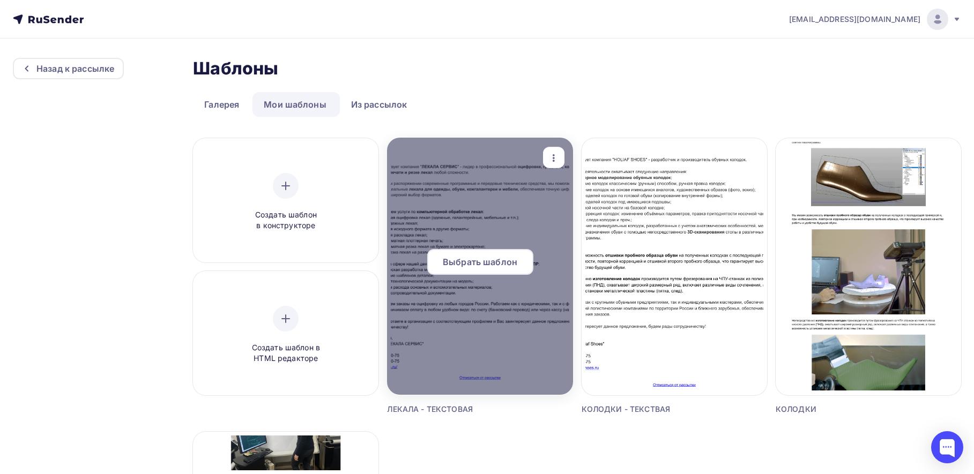
click at [476, 252] on div "Выбрать шаблон" at bounding box center [480, 262] width 106 height 26
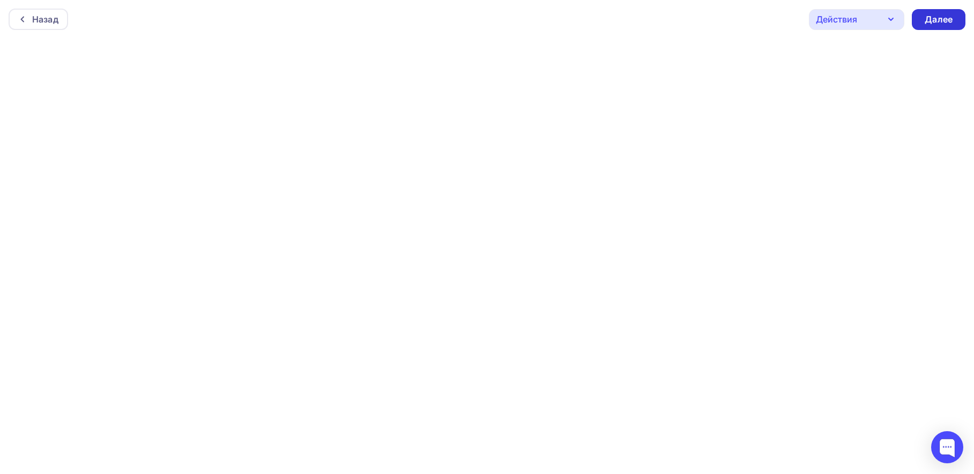
click at [937, 18] on div "Далее" at bounding box center [939, 19] width 28 height 12
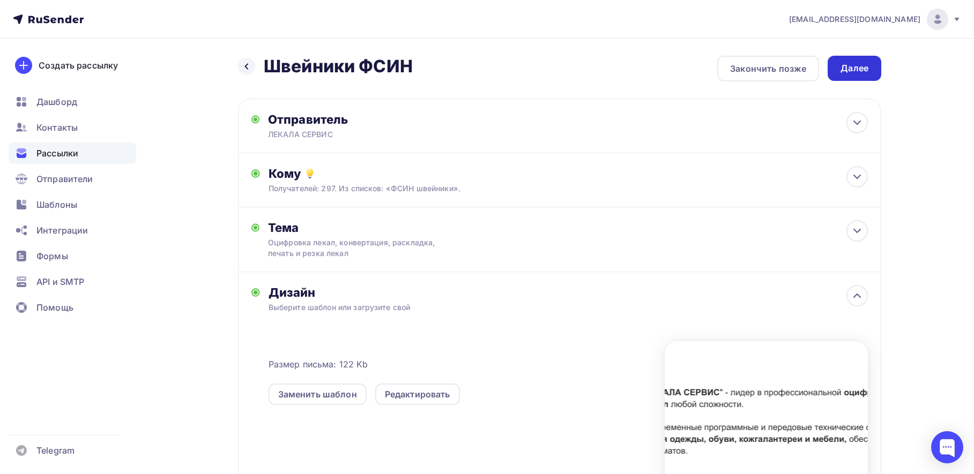
click at [864, 67] on div "Далее" at bounding box center [855, 68] width 28 height 12
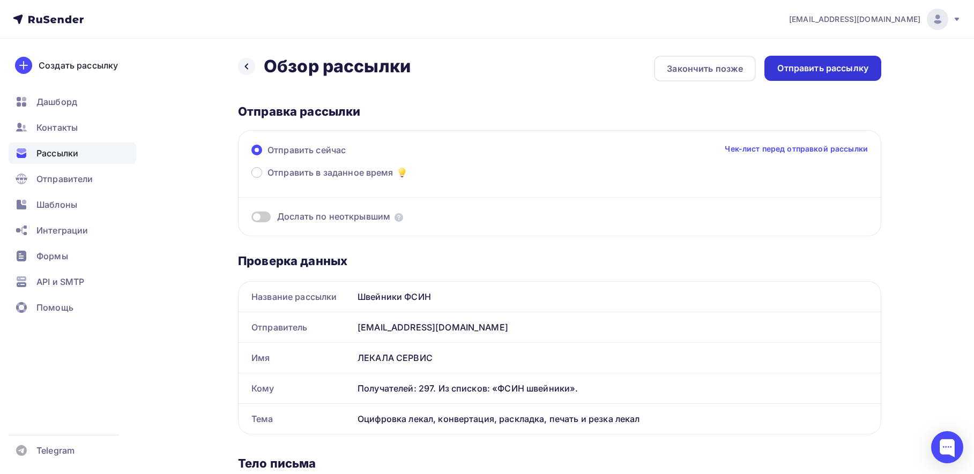
click at [827, 67] on div "Отправить рассылку" at bounding box center [822, 68] width 91 height 12
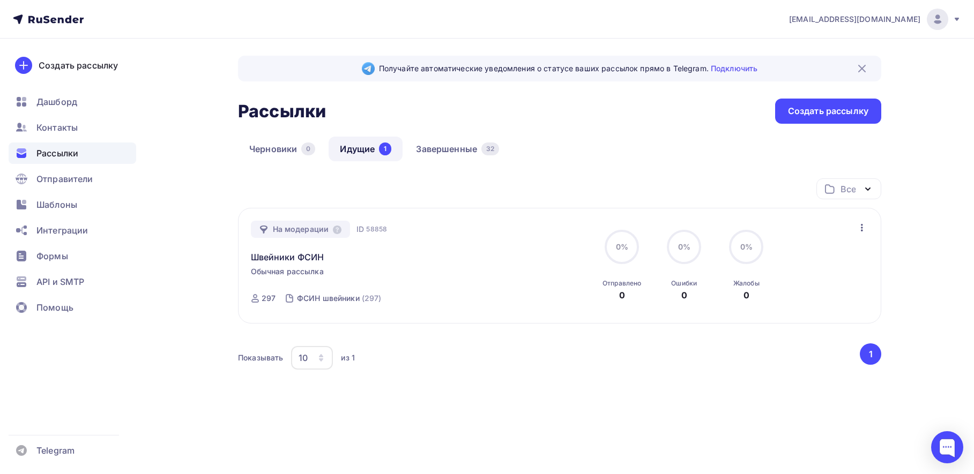
click at [582, 118] on div "Рассылки Рассылки Создать рассылку" at bounding box center [559, 111] width 643 height 25
drag, startPoint x: 738, startPoint y: 138, endPoint x: 569, endPoint y: 103, distance: 171.9
click at [735, 137] on div "Черновики 0 Идущие 1 Завершенные 32" at bounding box center [559, 158] width 643 height 42
click at [456, 147] on link "Завершенные 32" at bounding box center [458, 149] width 106 height 25
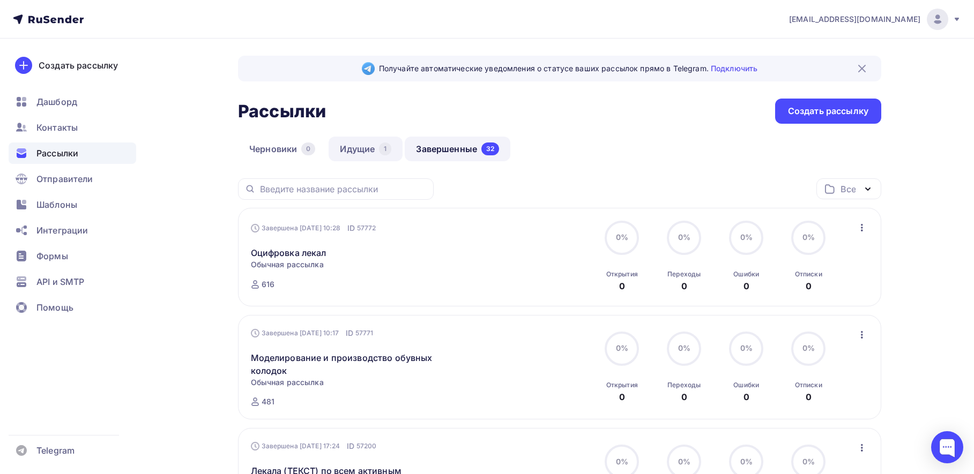
click at [362, 146] on link "Идущие 1" at bounding box center [366, 149] width 74 height 25
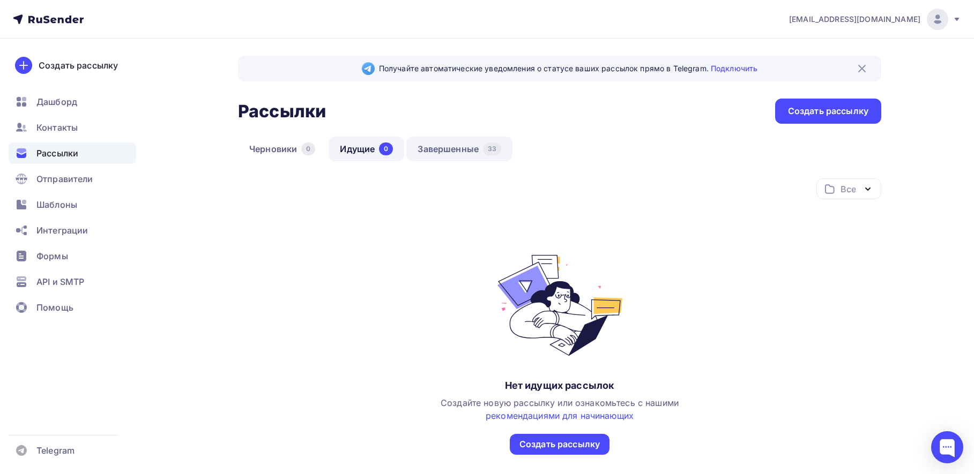
click at [465, 150] on link "Завершенные 33" at bounding box center [459, 149] width 106 height 25
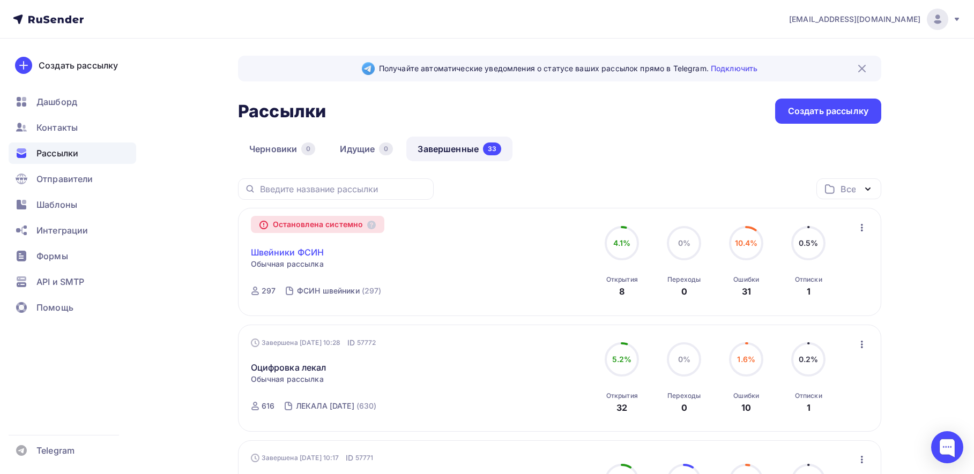
click at [285, 254] on link "Швейники ФСИН" at bounding box center [287, 252] width 73 height 13
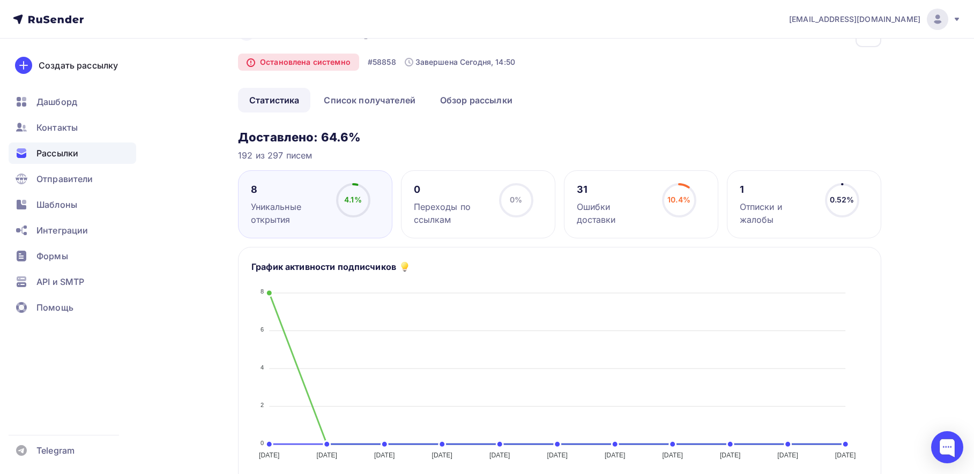
scroll to position [54, 0]
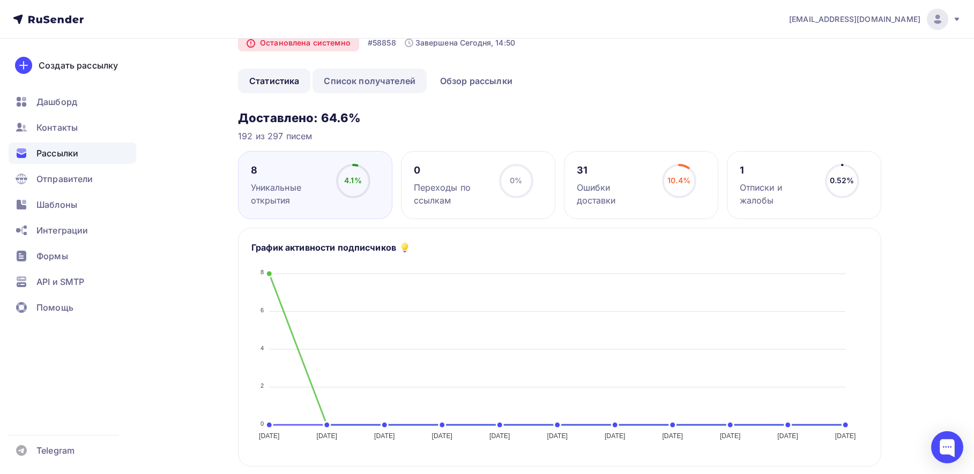
click at [389, 85] on link "Список получателей" at bounding box center [370, 81] width 114 height 25
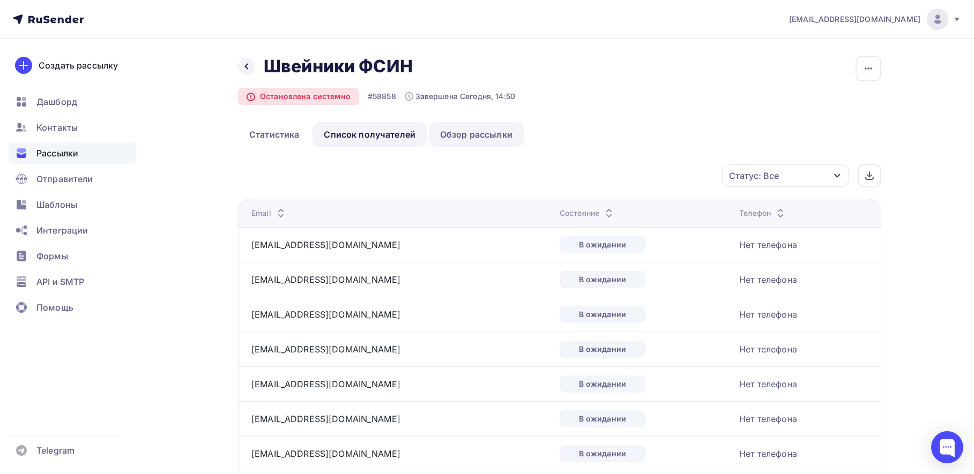
click at [480, 133] on link "Обзор рассылки" at bounding box center [476, 134] width 95 height 25
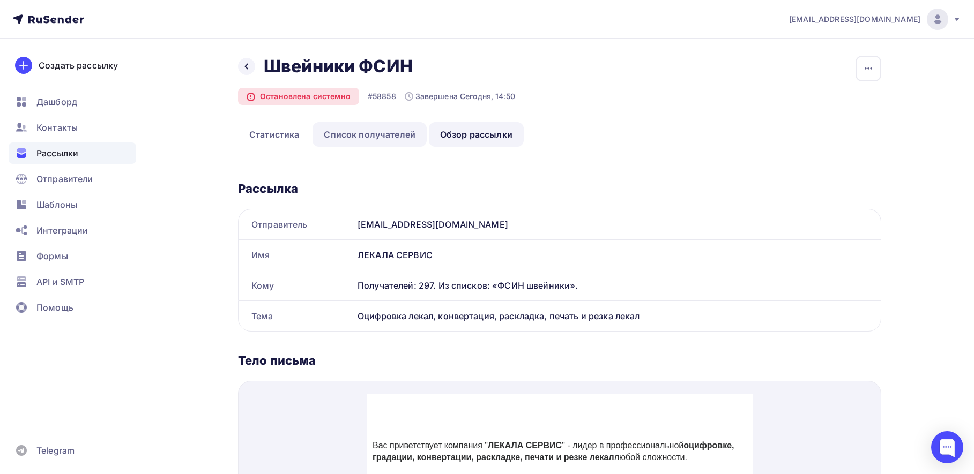
click at [366, 133] on link "Список получателей" at bounding box center [370, 134] width 114 height 25
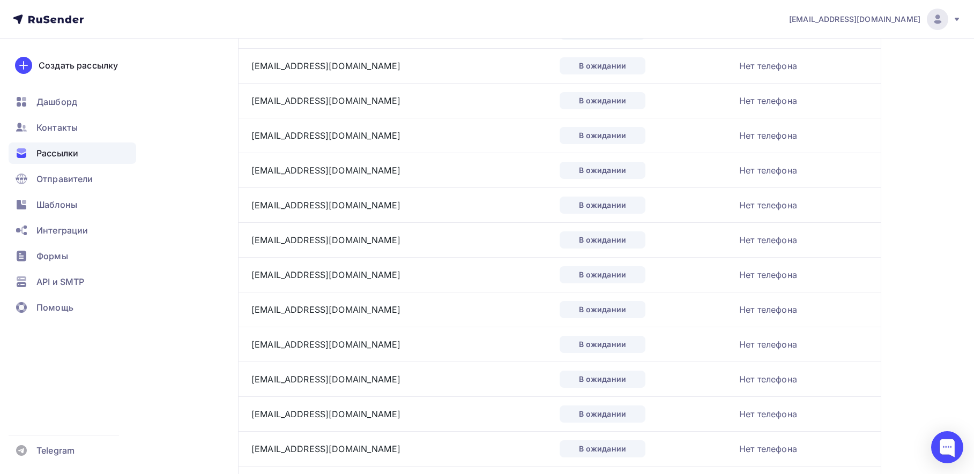
scroll to position [1579, 0]
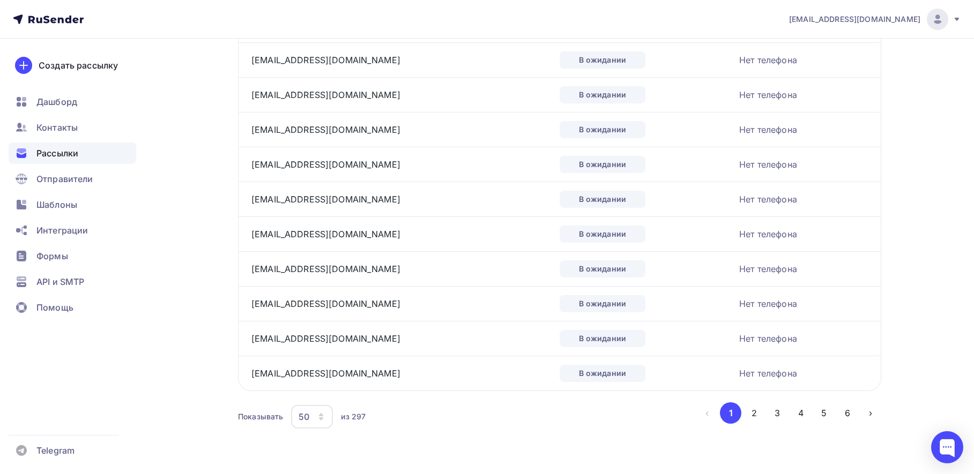
click at [329, 412] on div "50" at bounding box center [312, 417] width 42 height 24
click at [315, 382] on div "100" at bounding box center [354, 383] width 103 height 13
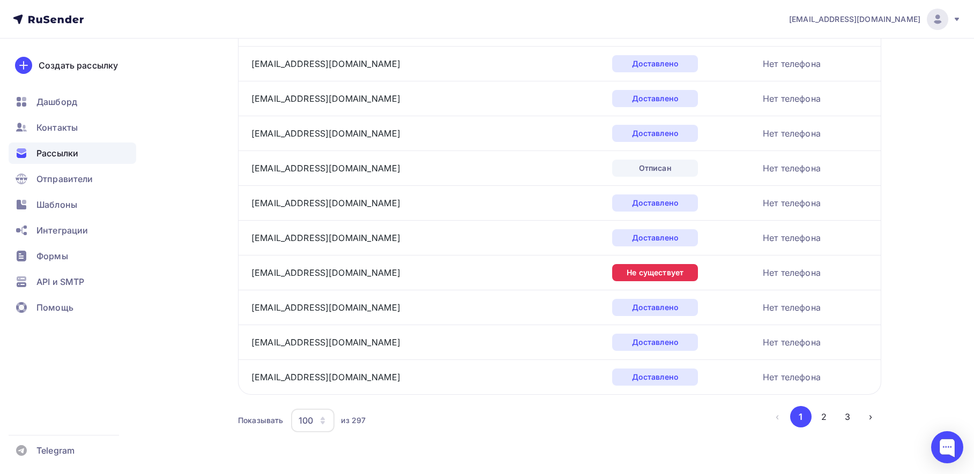
scroll to position [3321, 0]
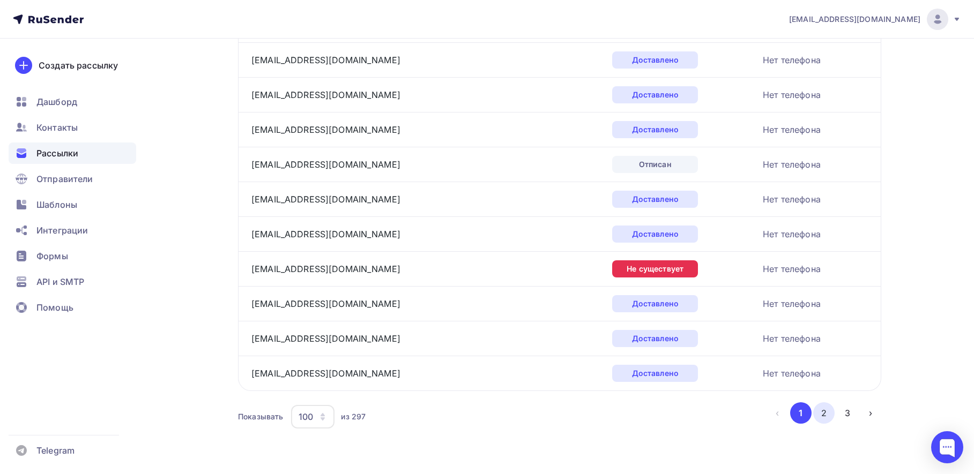
click at [823, 412] on button "2" at bounding box center [823, 413] width 21 height 21
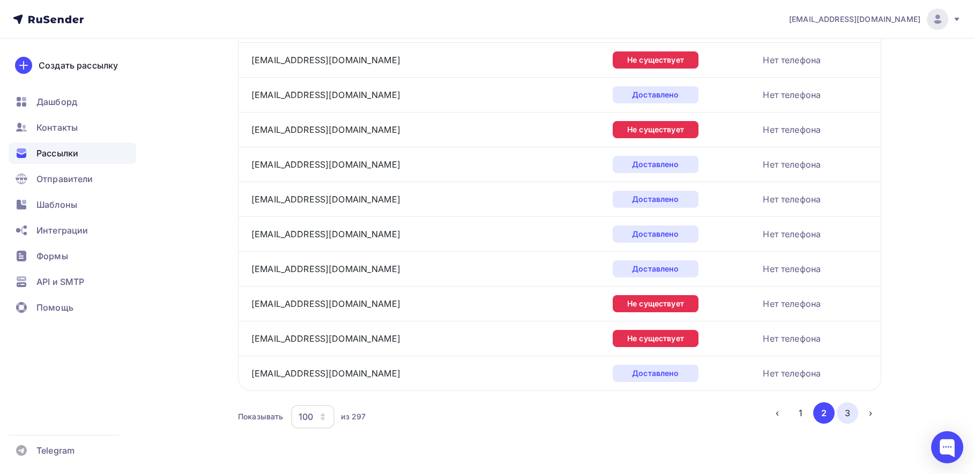
click at [850, 418] on button "3" at bounding box center [847, 413] width 21 height 21
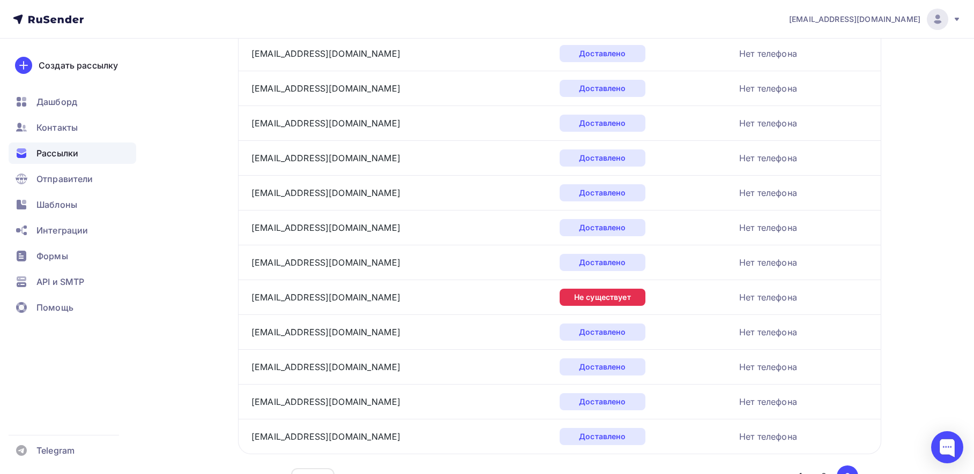
scroll to position [3216, 0]
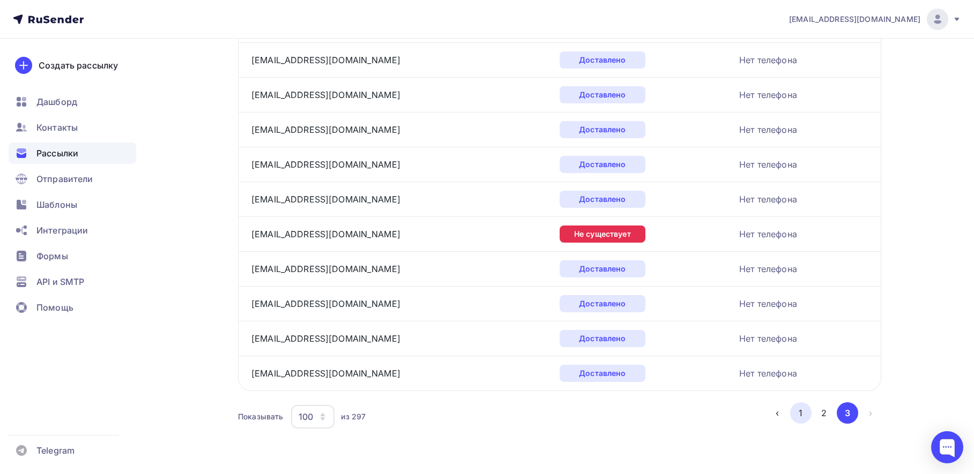
click at [805, 415] on button "1" at bounding box center [800, 413] width 21 height 21
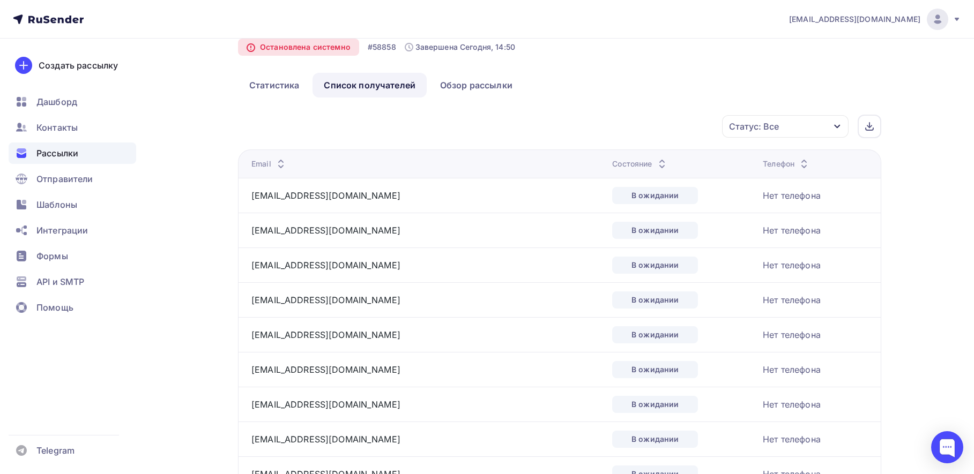
scroll to position [0, 0]
